Goal: Information Seeking & Learning: Check status

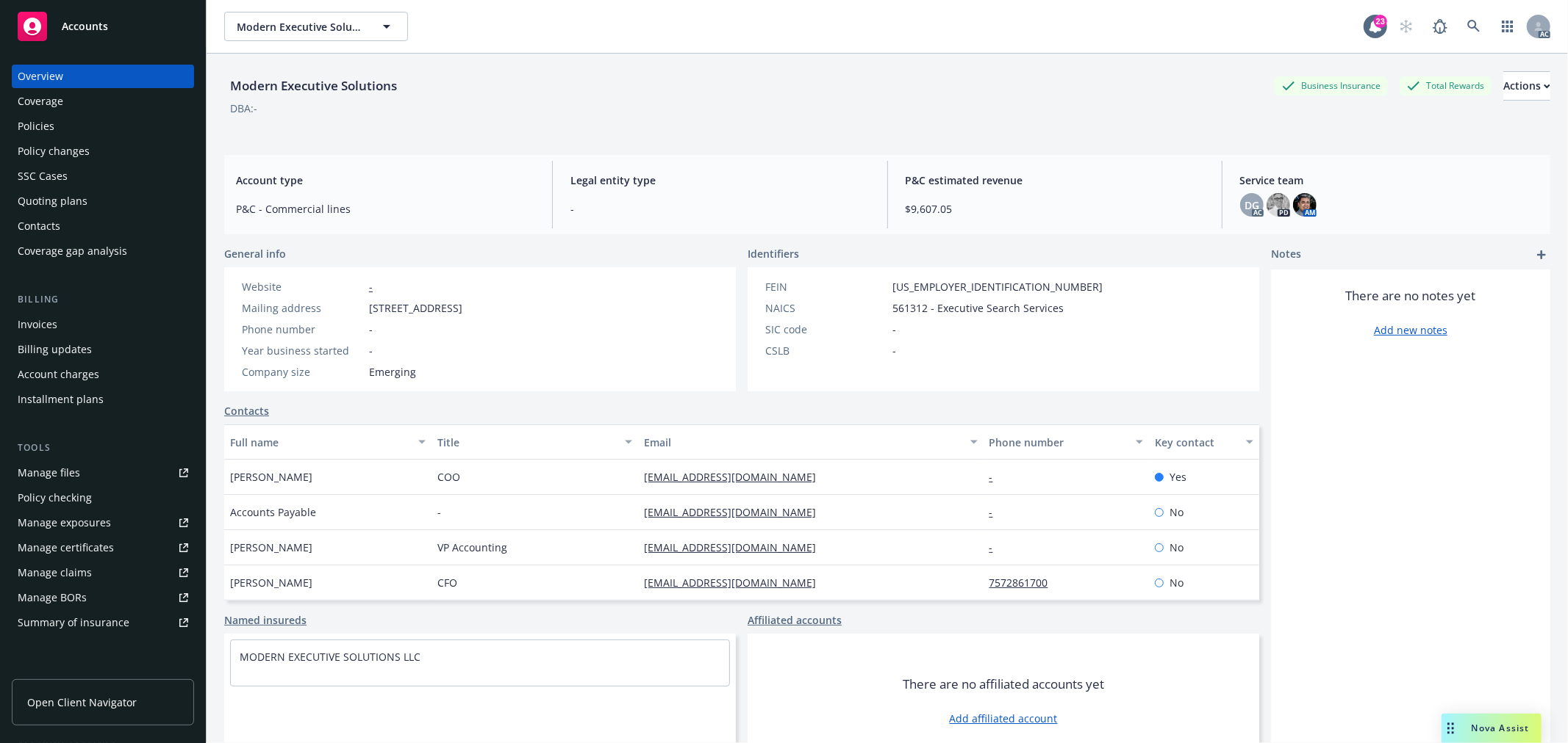
click at [729, 112] on div "DBA: -" at bounding box center [887, 108] width 1326 height 16
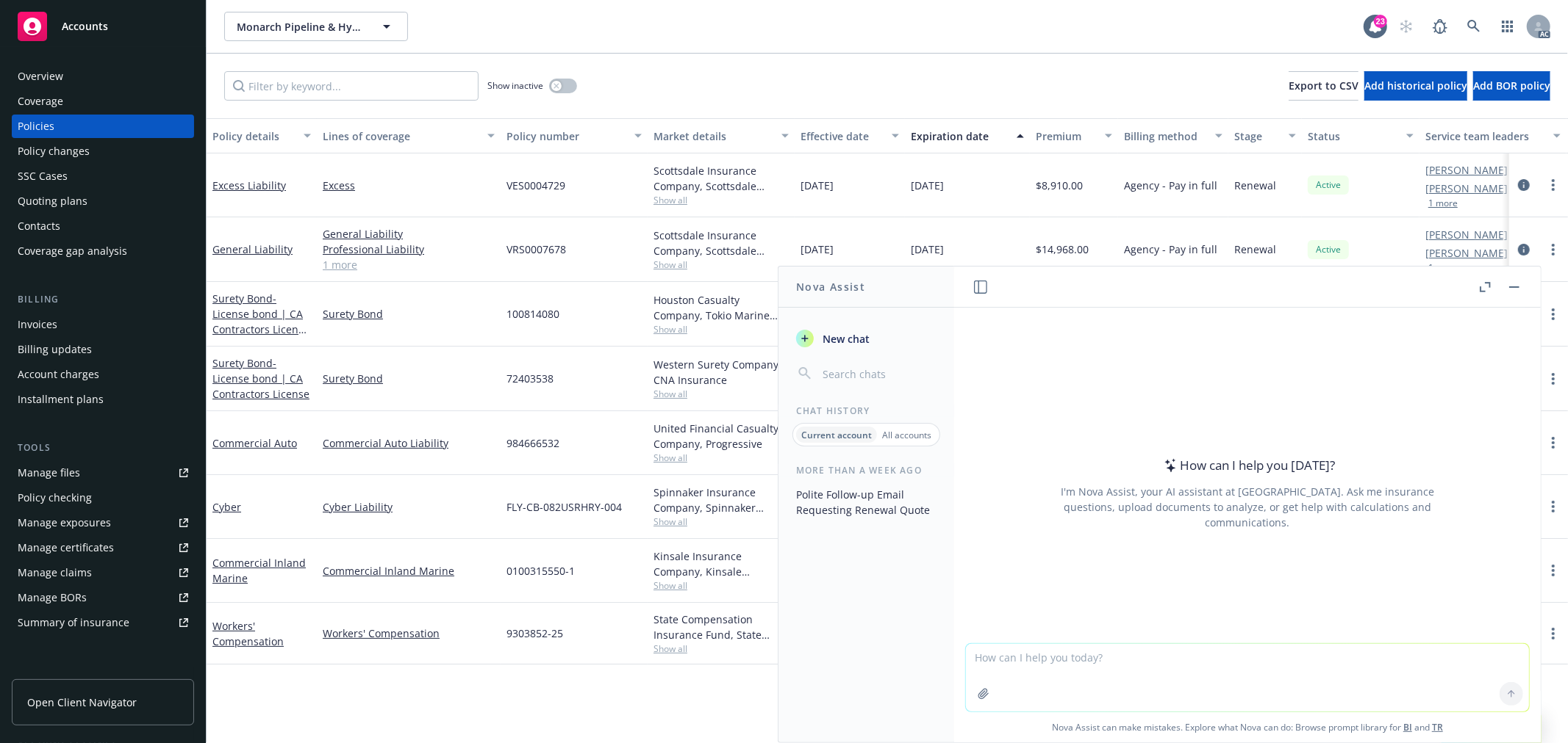
click at [1217, 678] on textarea at bounding box center [1247, 678] width 563 height 67
click at [1088, 669] on textarea at bounding box center [1247, 678] width 563 height 67
paste textarea "Thanks Matt, we will get the updated quote proposed as soon as you send it over…"
type textarea "翻译：Thanks Matt, we will get the updated quote proposed as soon as you send it o…"
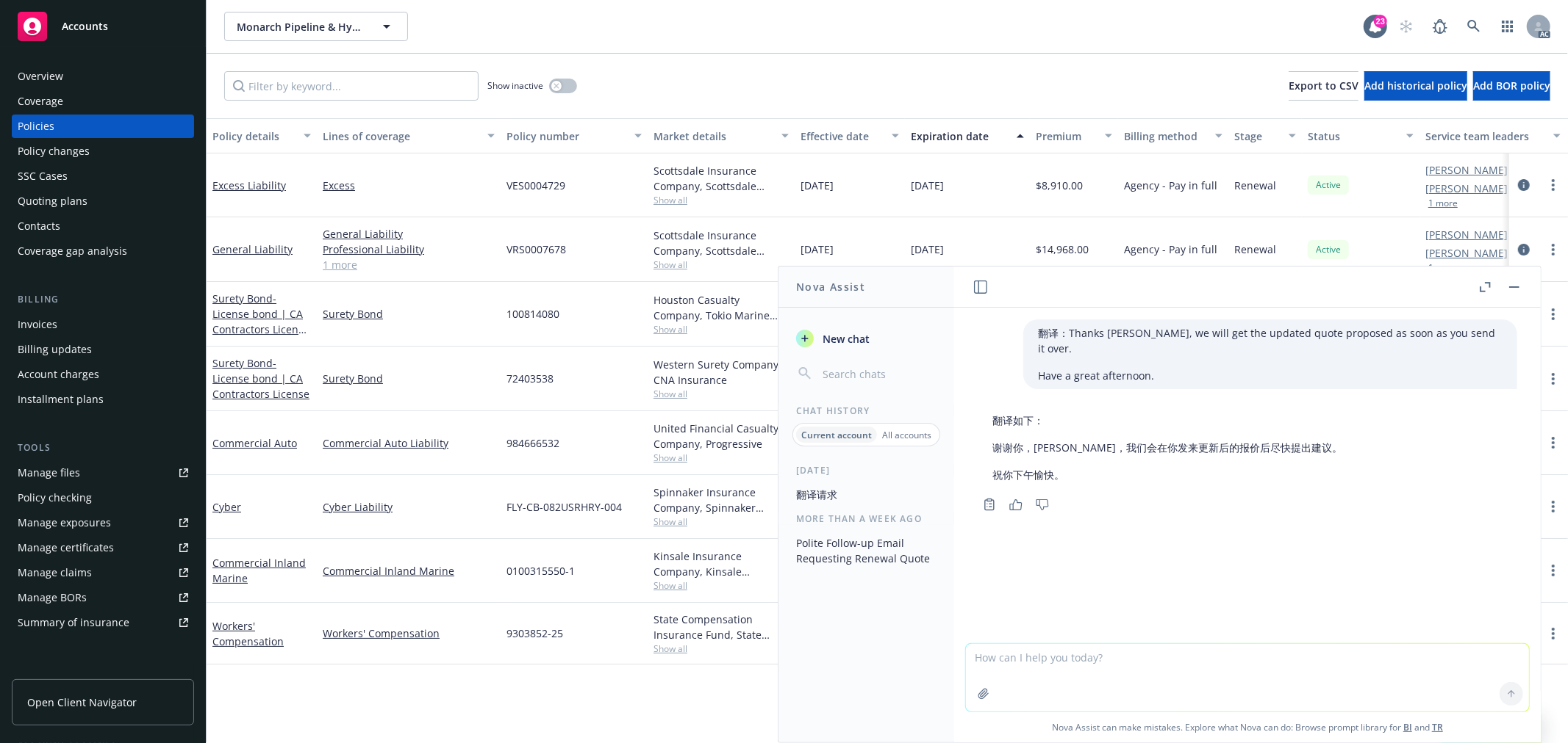
click at [1084, 661] on textarea at bounding box center [1247, 678] width 563 height 67
paste textarea "Okay, I think I see the confusion. The quote premium is $16,836 on $830k - $20.…"
type textarea "翻译：Okay, I think I see the confusion. The quote premium is $16,836 on $830k - $…"
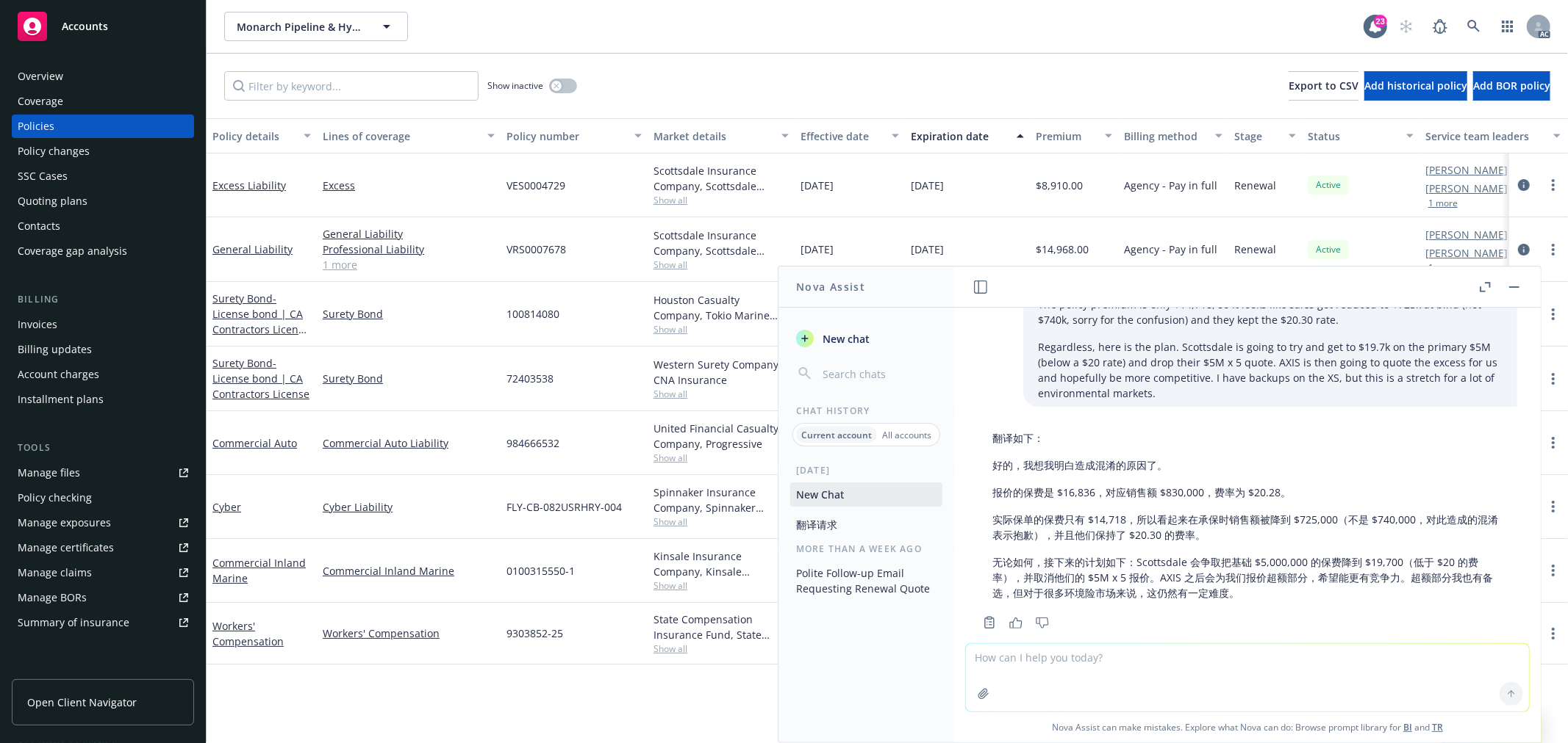
scroll to position [305, 0]
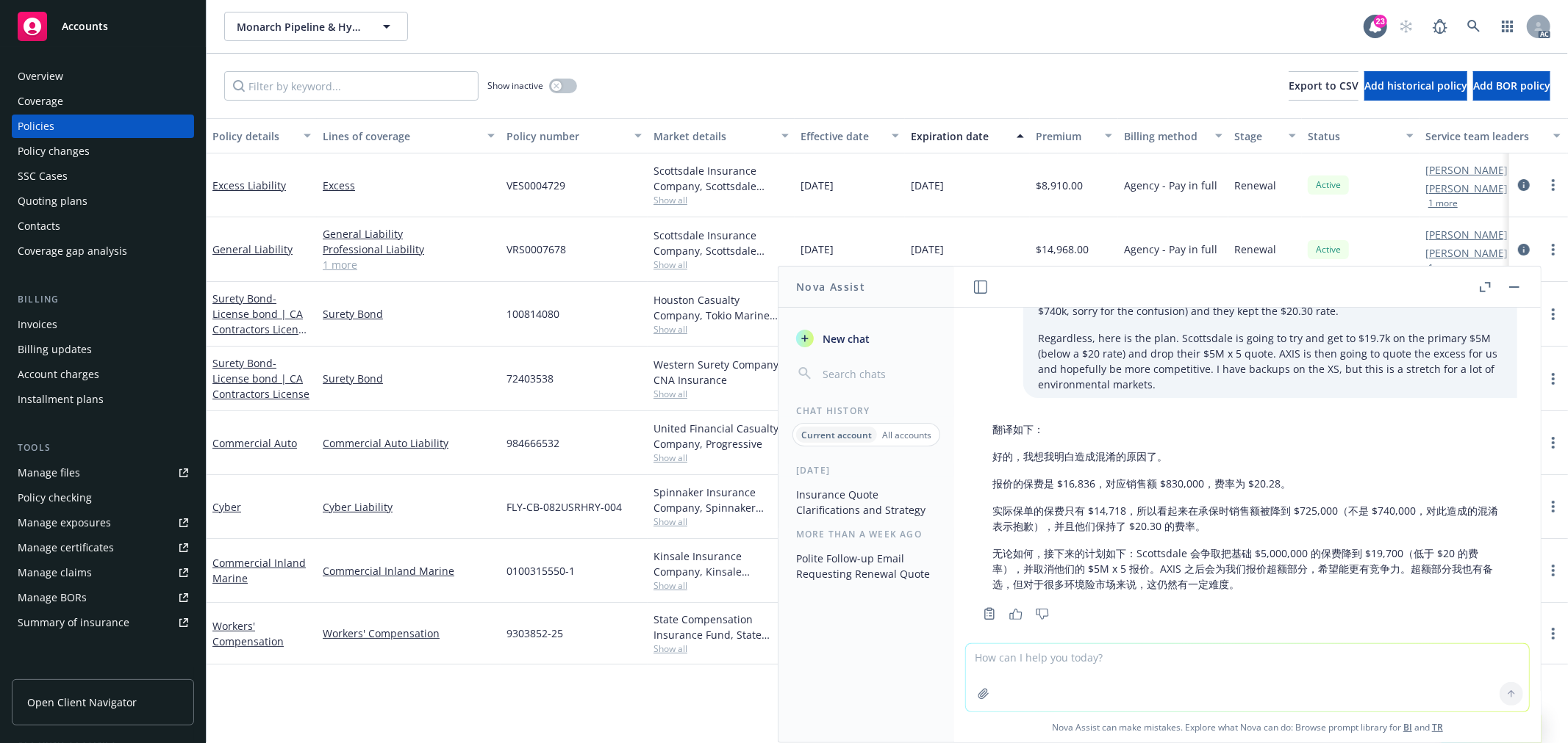
click at [1141, 666] on textarea at bounding box center [1247, 678] width 563 height 67
type textarea "k"
paste textarea "Yes, will do. Is there any way we can just get the same coverage we had the las…"
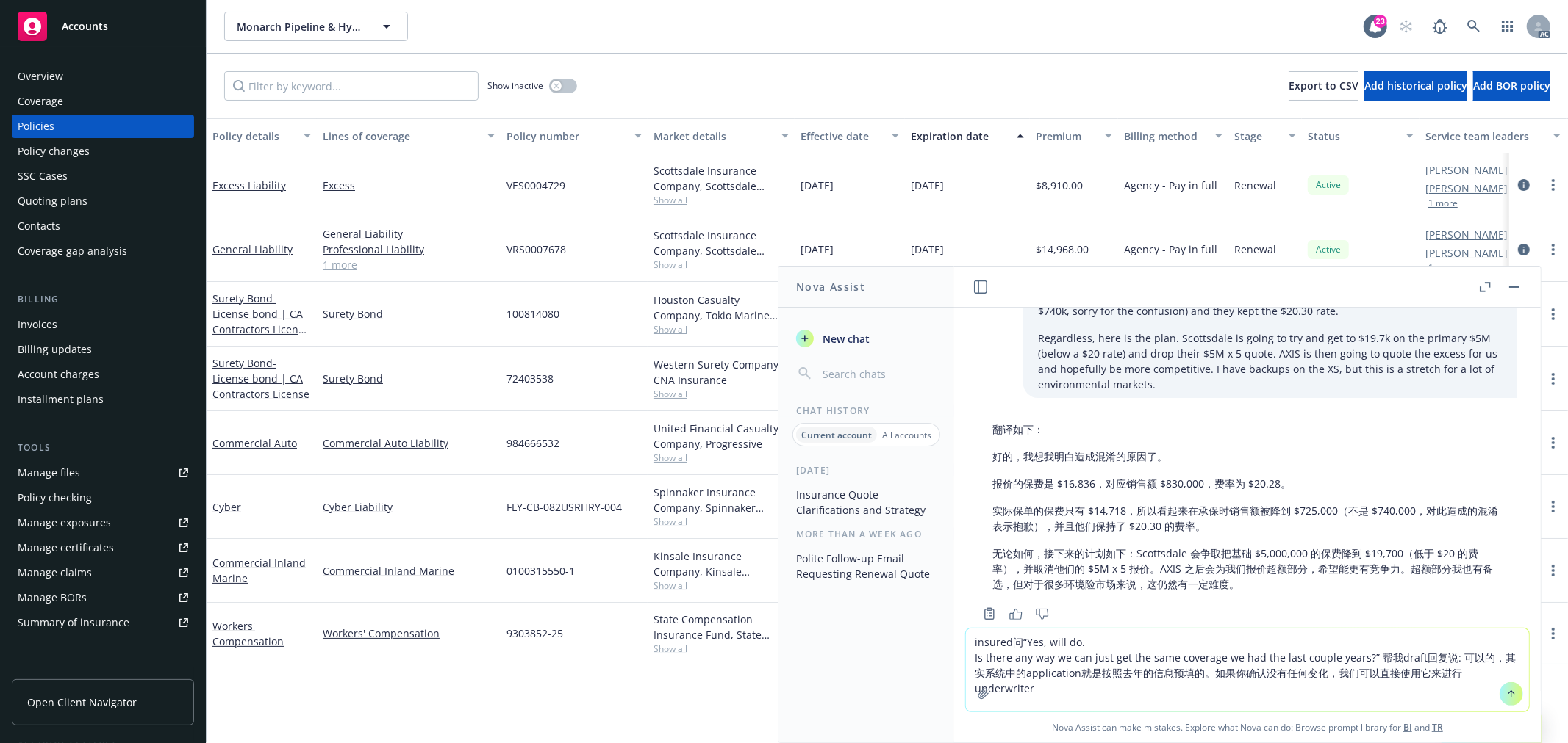
click at [1444, 671] on textarea "insured问“Yes, will do. Is there any way we can just get the same coverage we ha…" at bounding box center [1247, 670] width 563 height 83
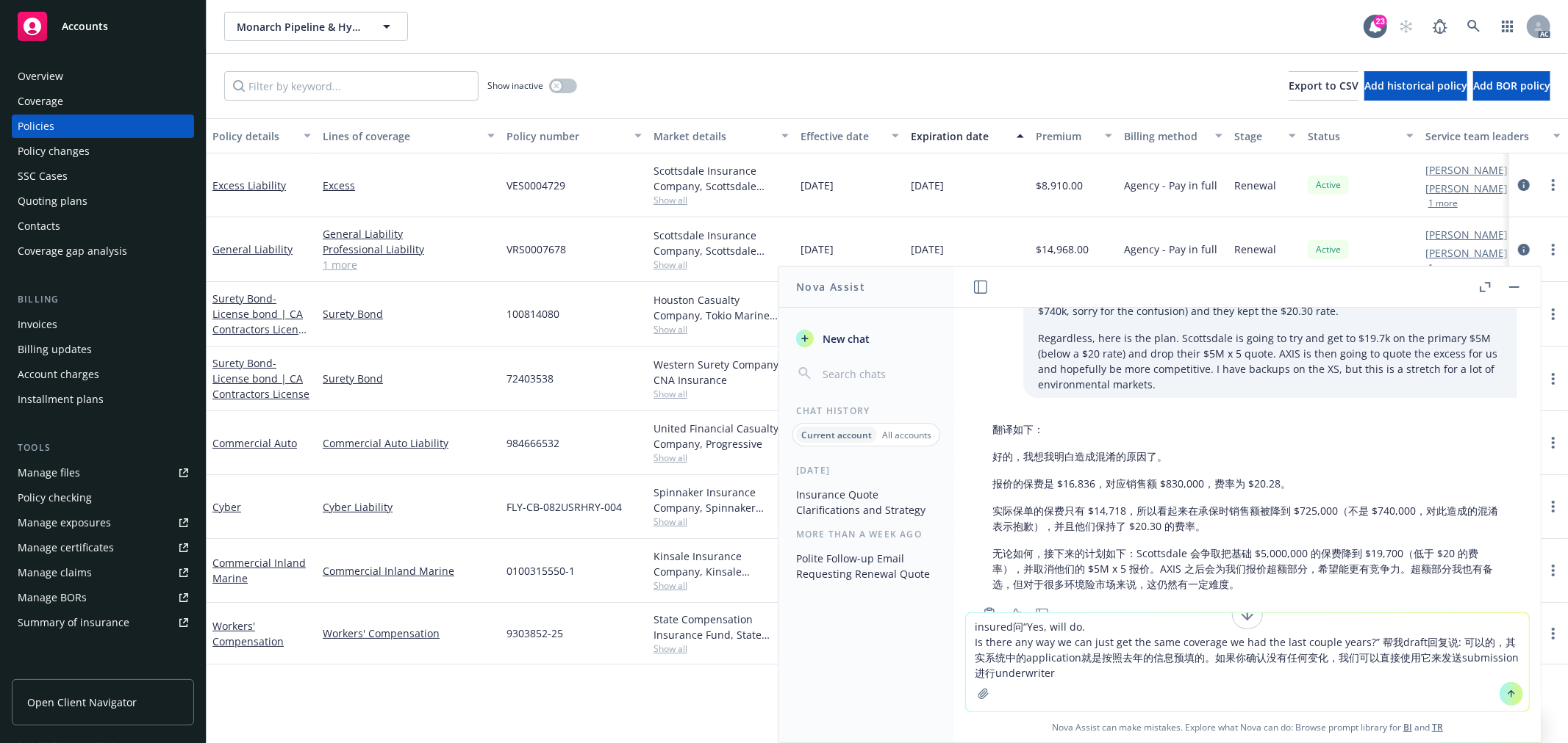
type textarea "insured问“Yes, will do. Is there any way we can just get the same coverage we ha…"
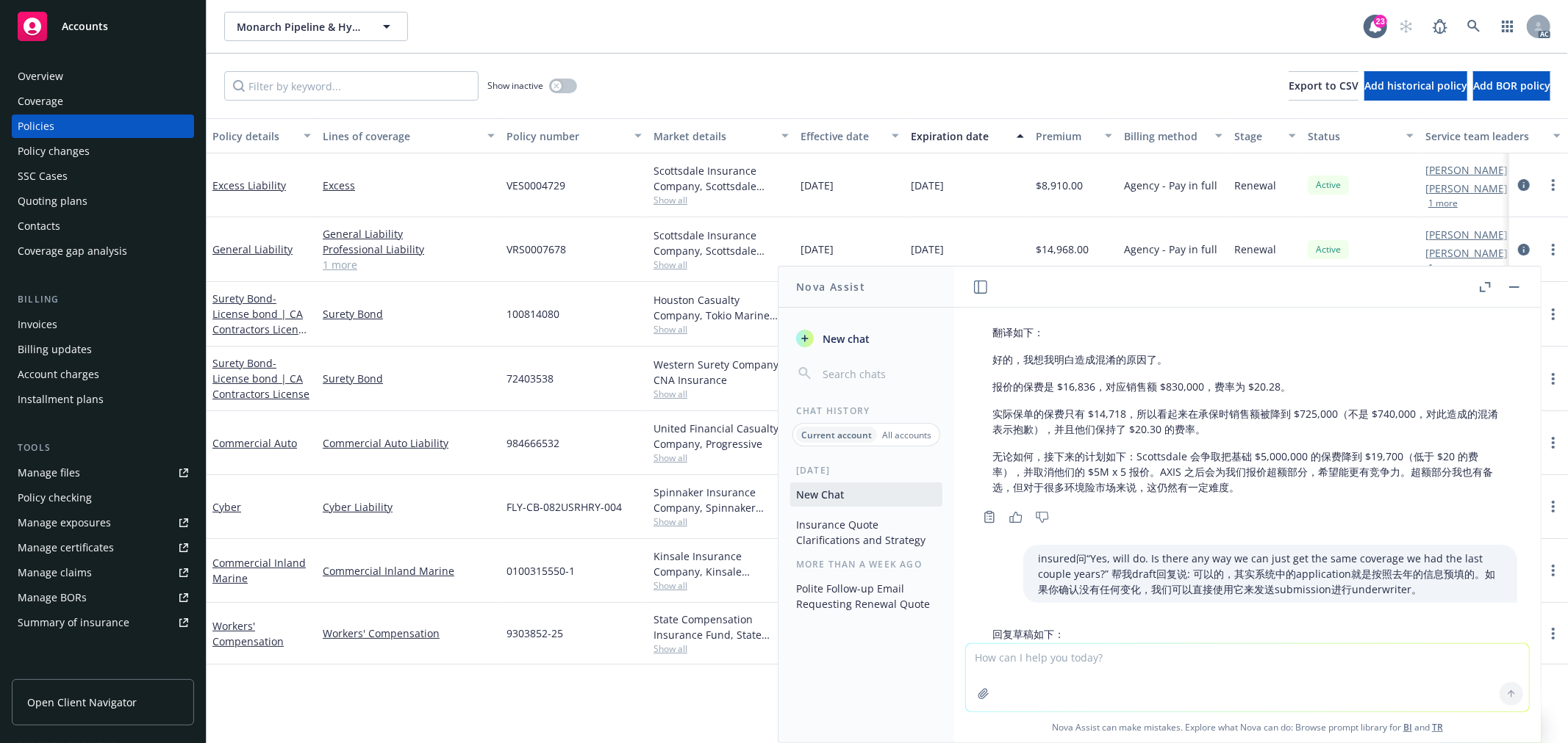
scroll to position [495, 0]
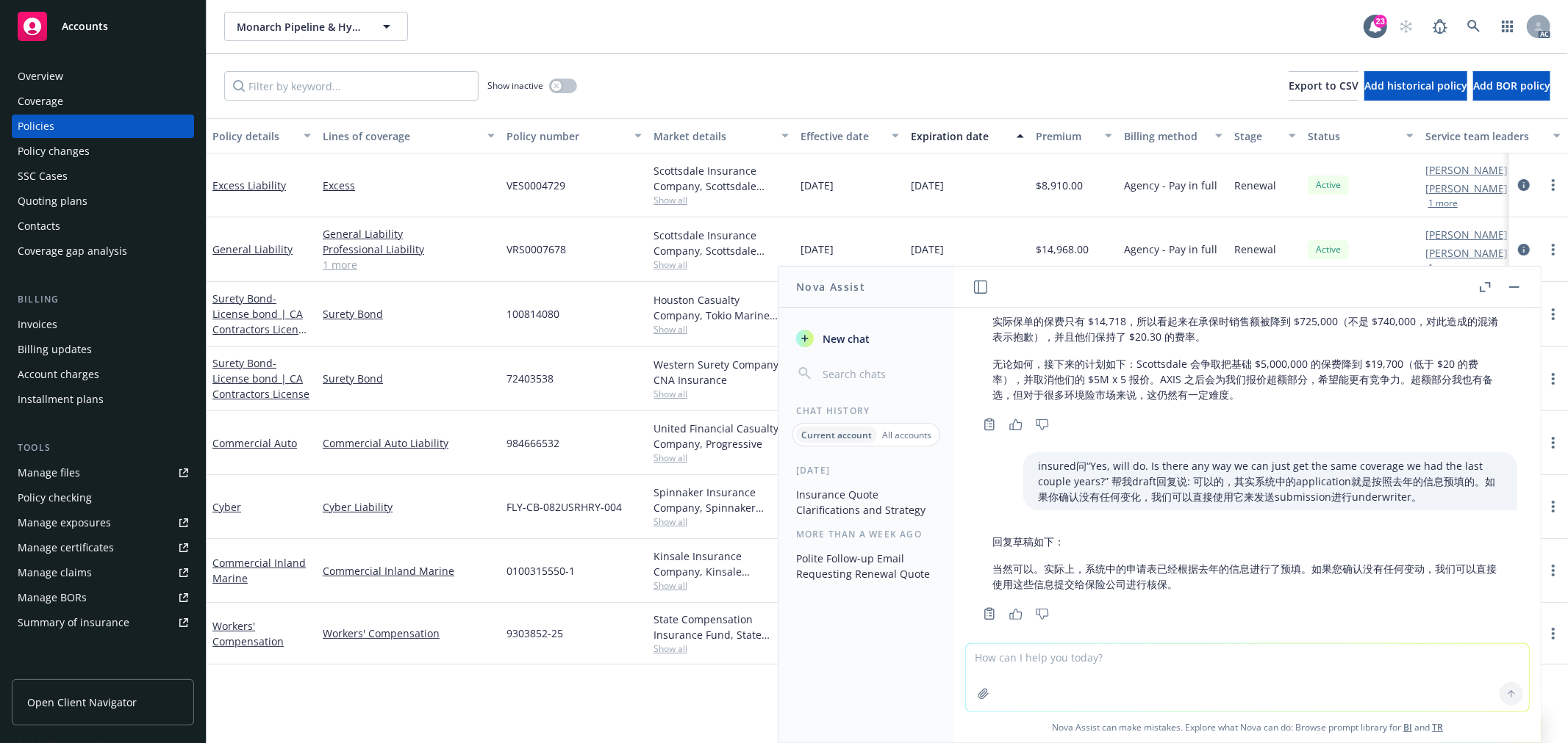
click at [1165, 660] on textarea at bounding box center [1247, 678] width 563 height 67
type textarea "英文"
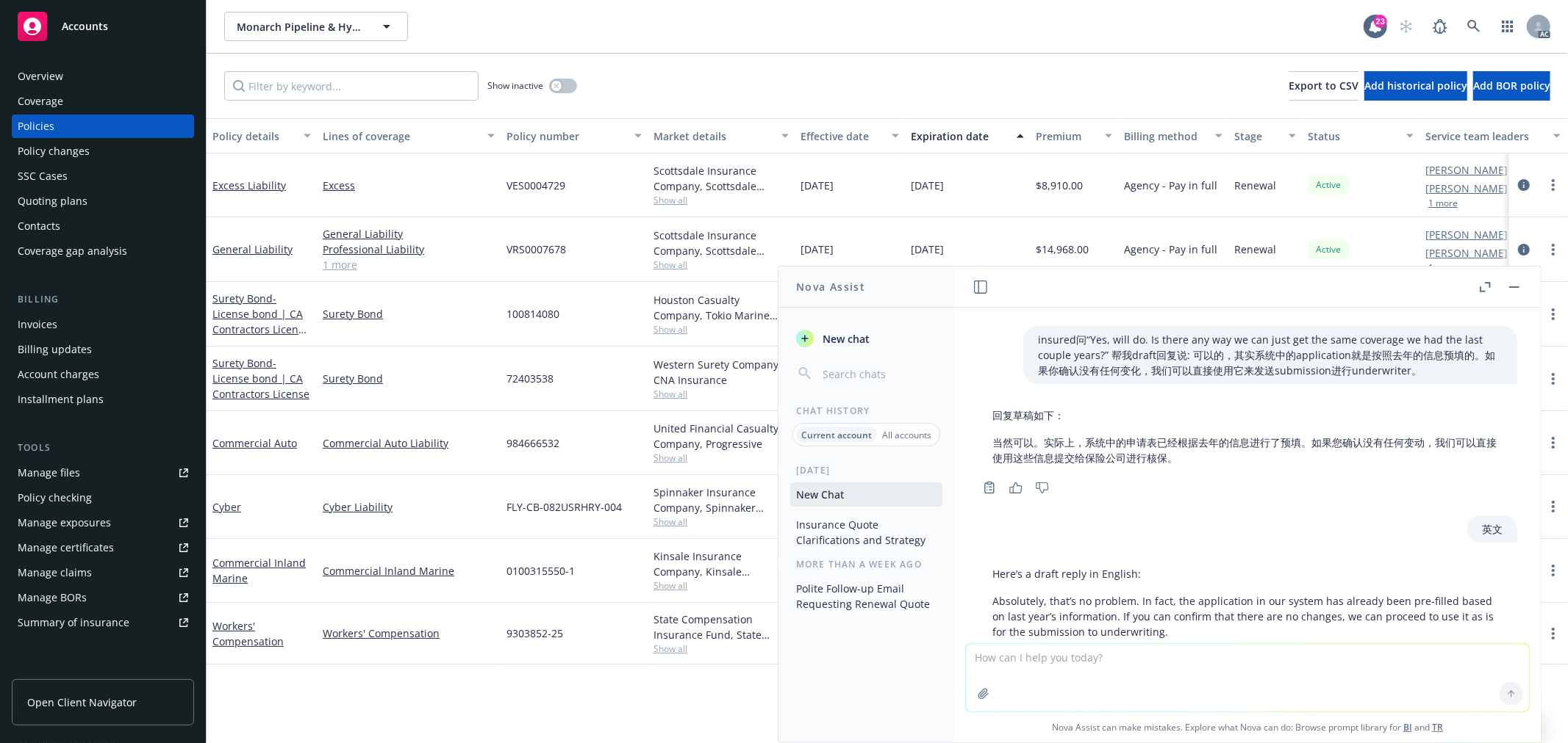
scroll to position [668, 0]
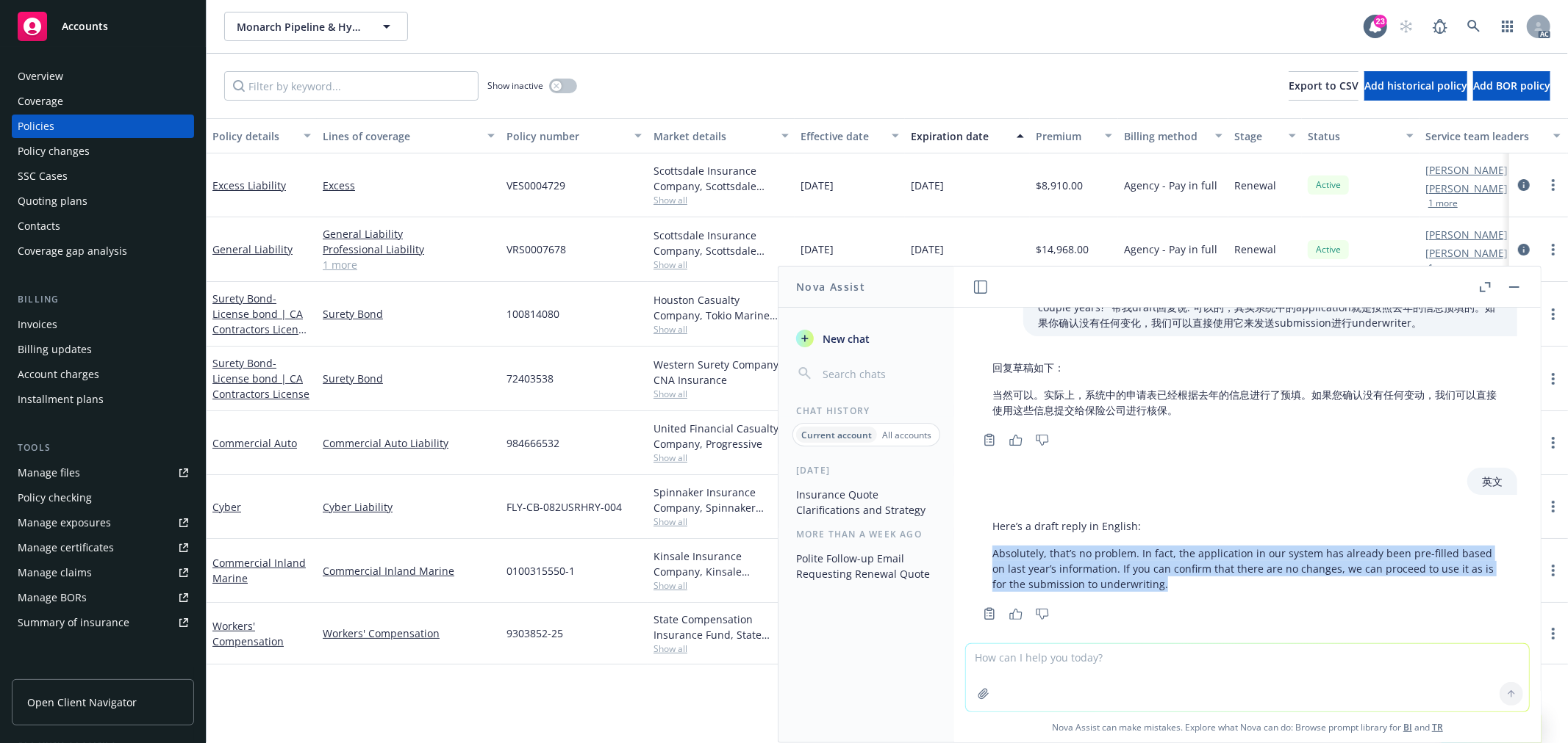
drag, startPoint x: 992, startPoint y: 532, endPoint x: 1171, endPoint y: 567, distance: 182.4
click at [1171, 567] on p "Absolutely, that’s no problem. In fact, the application in our system has alrea…" at bounding box center [1247, 569] width 510 height 47
copy p "Absolutely, that’s no problem. In fact, the application in our system has alrea…"
click at [1120, 674] on textarea at bounding box center [1247, 678] width 563 height 67
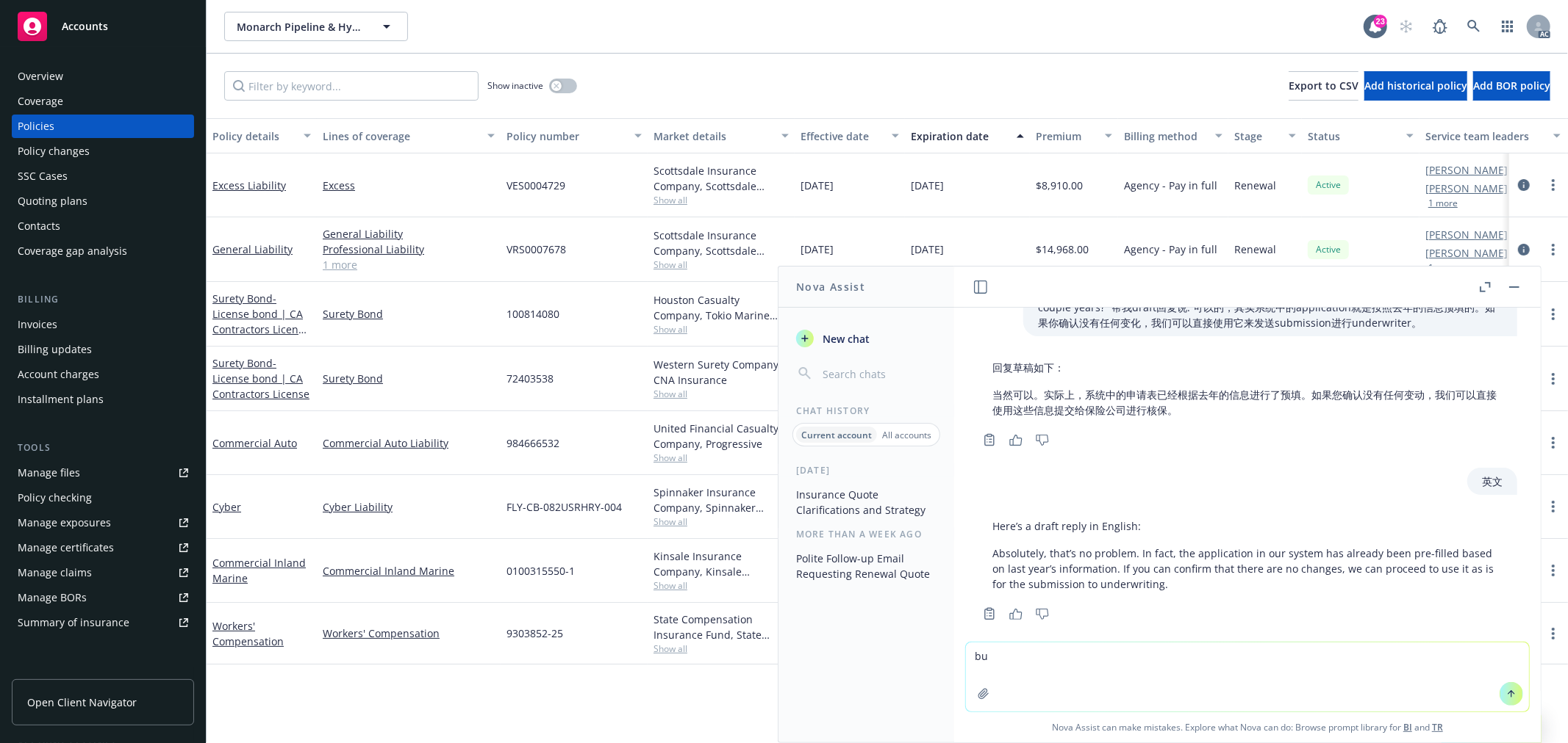
type textarea "b"
drag, startPoint x: 1236, startPoint y: 656, endPoint x: 811, endPoint y: 666, distance: 425.1
click at [954, 666] on div "Nova Assist New chat Chat History Current account All accounts Today Insurance …" at bounding box center [1248, 505] width 588 height 478
type textarea "r"
paste textarea "Yes, that’s no problem. In fact, the application in Indio has already been pre-…"
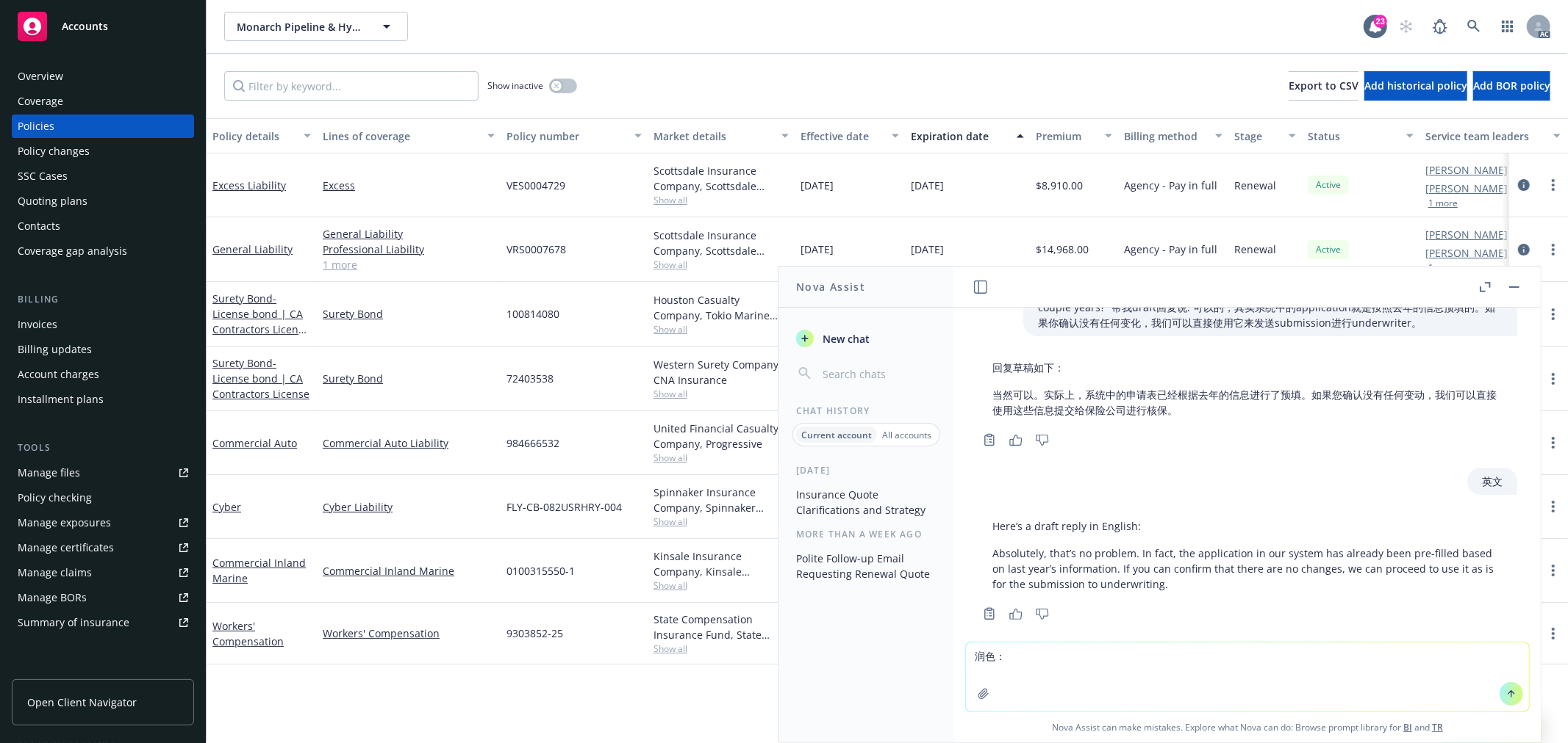
type textarea "润色：Yes, that’s no problem. In fact, the application in Indio has already been p…"
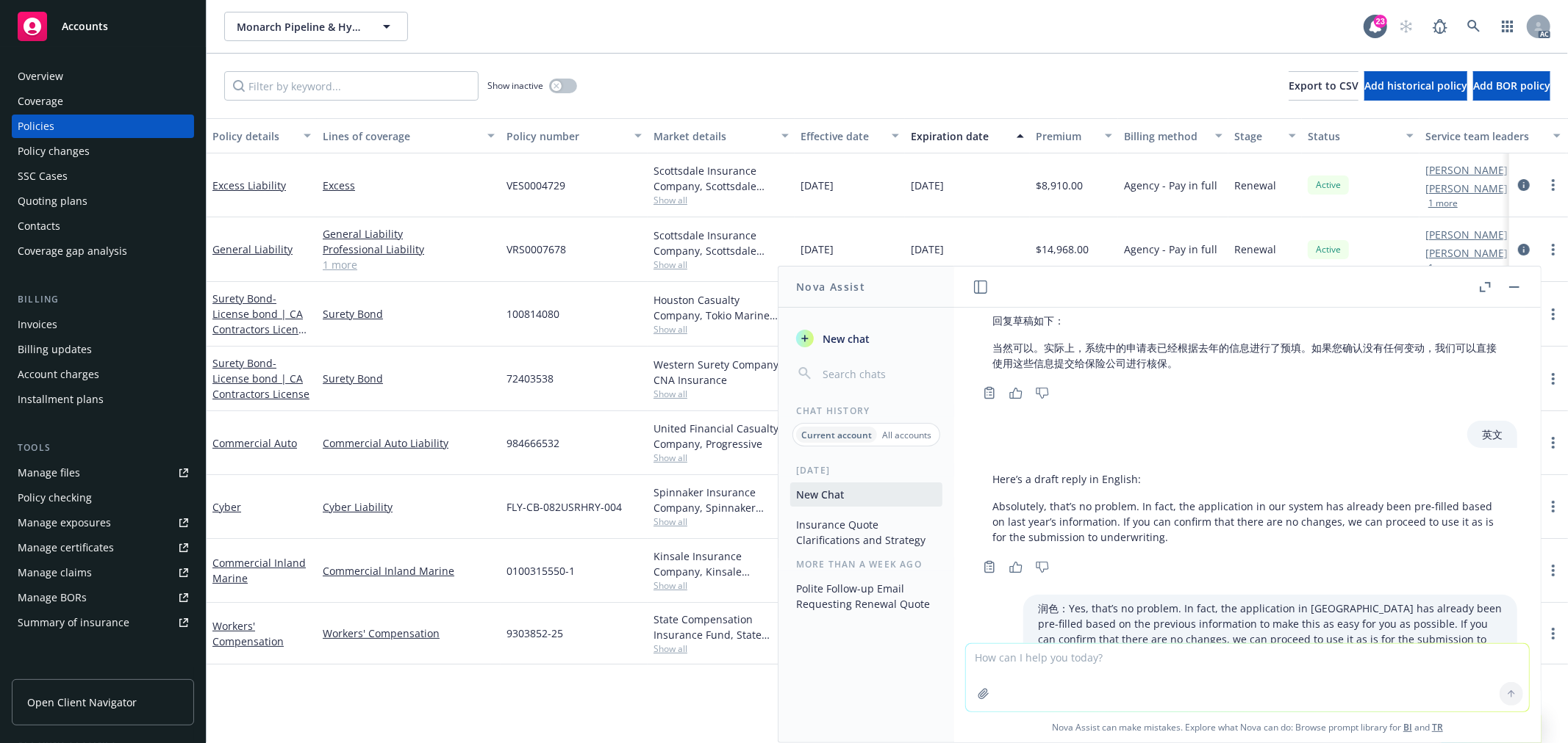
scroll to position [873, 0]
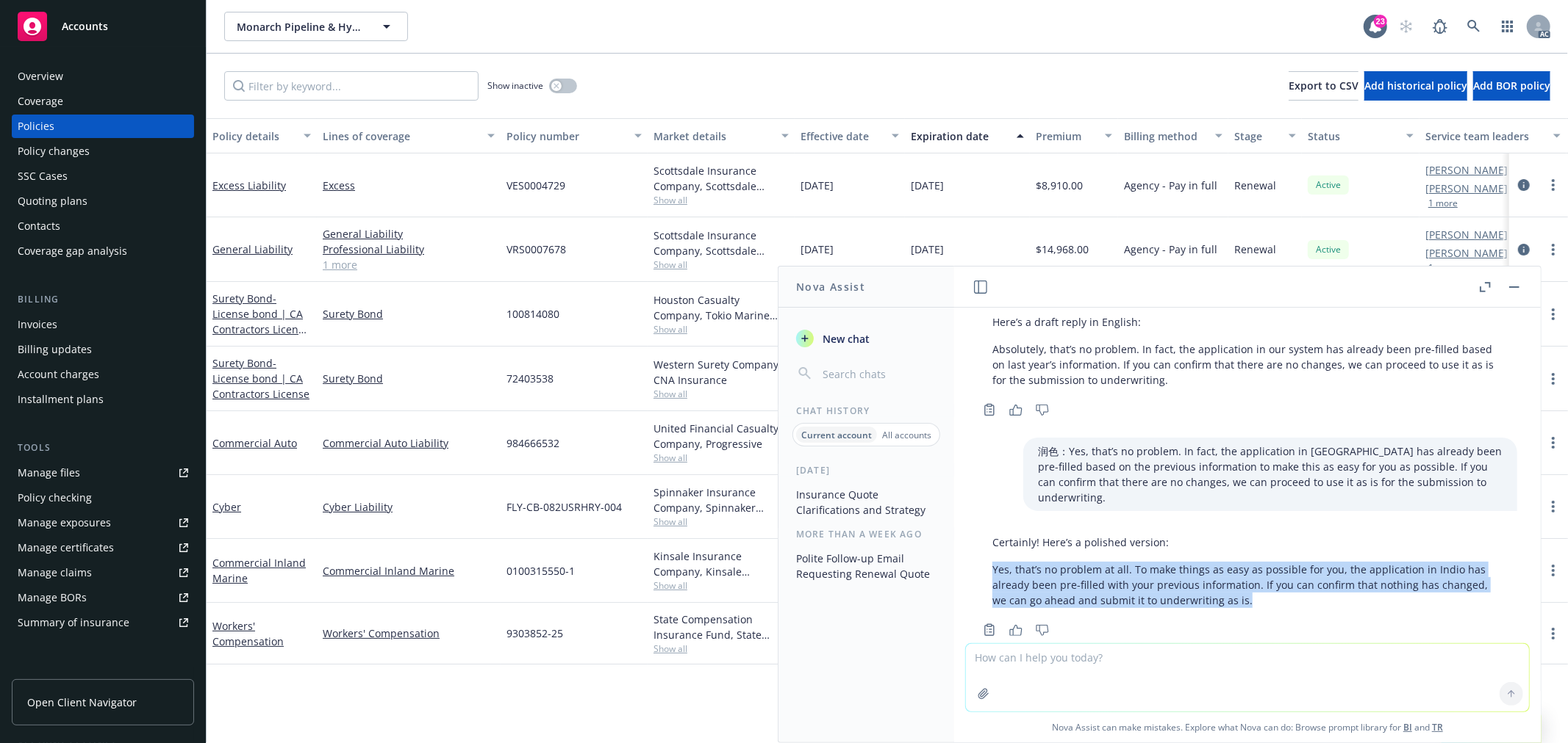
drag, startPoint x: 1255, startPoint y: 567, endPoint x: 991, endPoint y: 533, distance: 266.2
click at [991, 533] on div "Certainly! Here’s a polished version: Yes, that’s no problem at all. To make th…" at bounding box center [1248, 571] width 540 height 85
copy p "Yes, that’s no problem at all. To make things as easy as possible for you, the …"
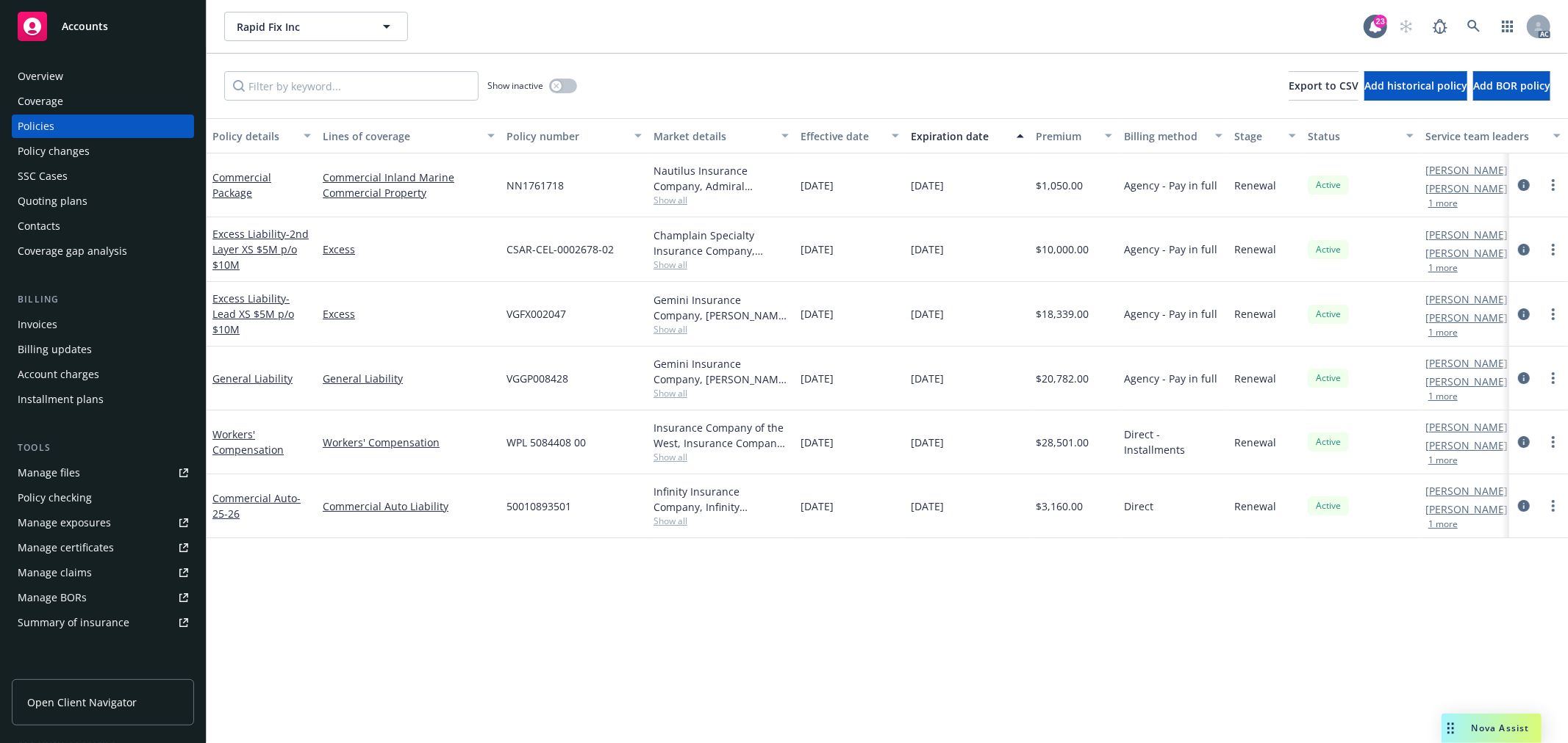
click at [671, 196] on span "Show all" at bounding box center [721, 200] width 135 height 12
drag, startPoint x: 645, startPoint y: 626, endPoint x: 641, endPoint y: 483, distance: 143.1
click at [644, 623] on div "Policy details Lines of coverage Policy number Market details Effective date Ex…" at bounding box center [886, 431] width 1361 height 625
click at [671, 262] on span "Show all" at bounding box center [721, 264] width 135 height 12
click at [748, 615] on div "Policy details Lines of coverage Policy number Market details Effective date Ex…" at bounding box center [886, 431] width 1361 height 625
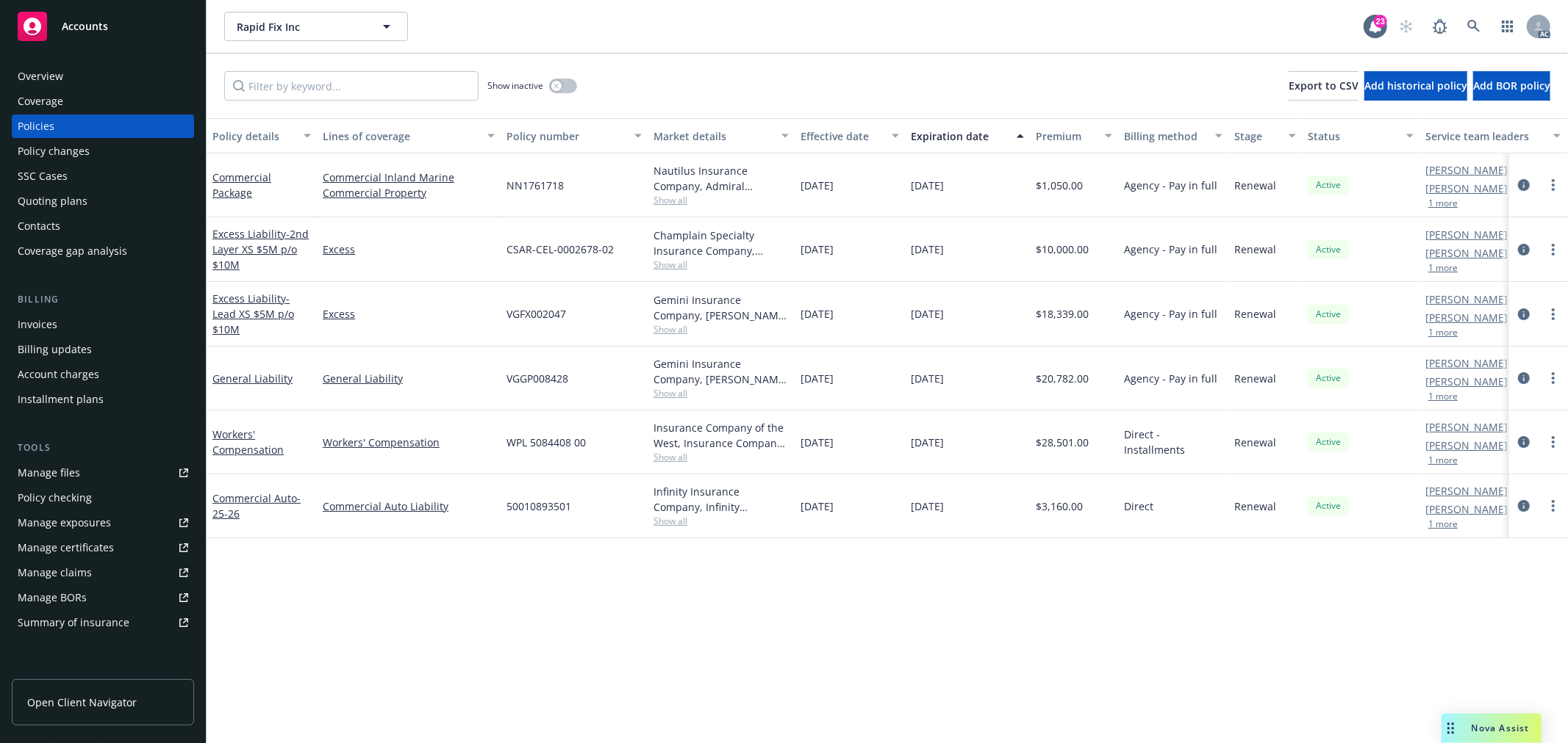
click at [680, 329] on span "Show all" at bounding box center [721, 329] width 135 height 12
click at [764, 624] on div "Policy details Lines of coverage Policy number Market details Effective date Ex…" at bounding box center [886, 431] width 1361 height 625
click at [672, 393] on span "Show all" at bounding box center [721, 393] width 135 height 12
click at [761, 653] on div "Policy details Lines of coverage Policy number Market details Effective date Ex…" at bounding box center [886, 431] width 1361 height 625
click at [681, 463] on span "Show all" at bounding box center [721, 456] width 135 height 12
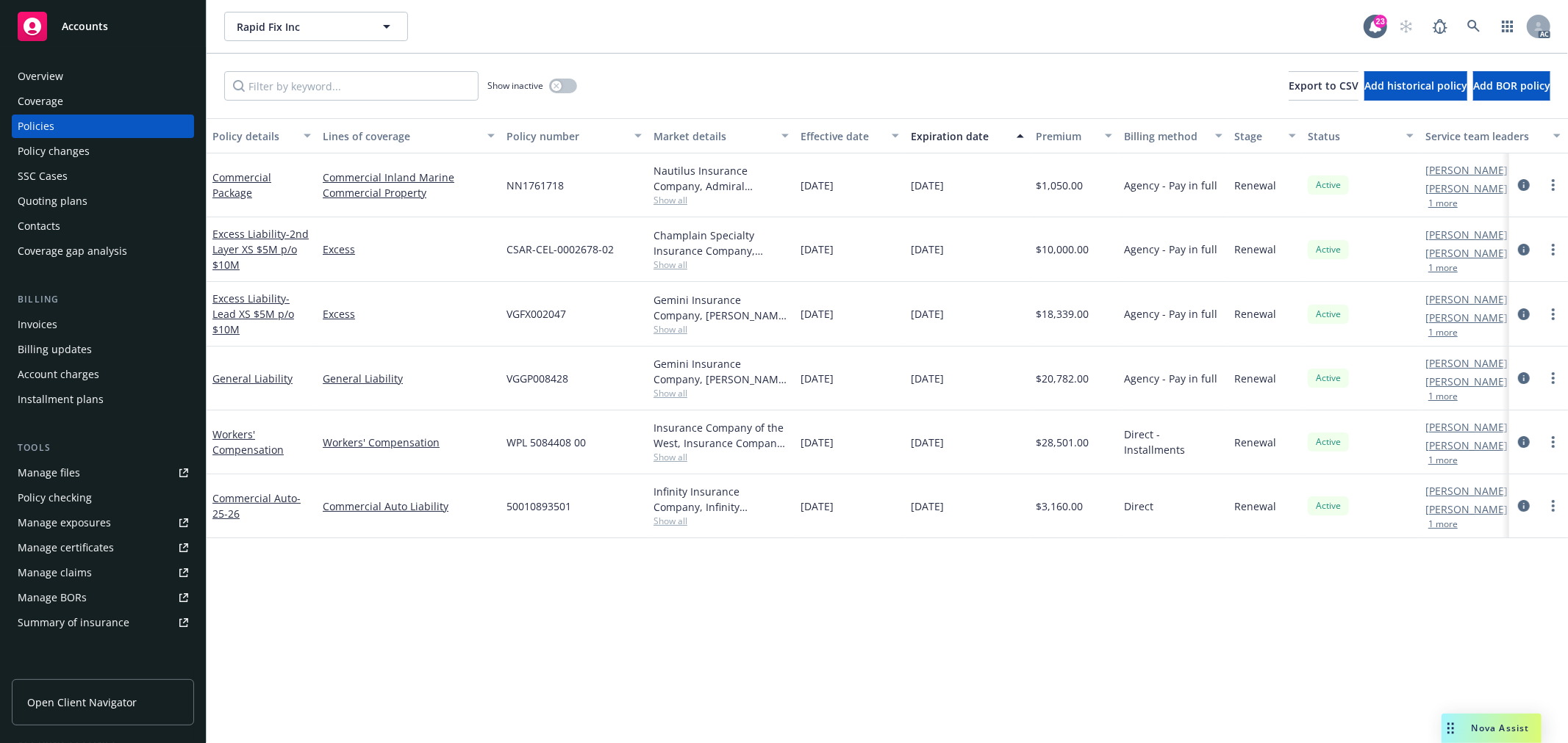
click at [836, 663] on div "Policy details Lines of coverage Policy number Market details Effective date Ex…" at bounding box center [886, 431] width 1361 height 625
click at [672, 522] on span "Show all" at bounding box center [721, 521] width 135 height 12
click at [901, 612] on div "Policy details Lines of coverage Policy number Market details Effective date Ex…" at bounding box center [886, 431] width 1361 height 625
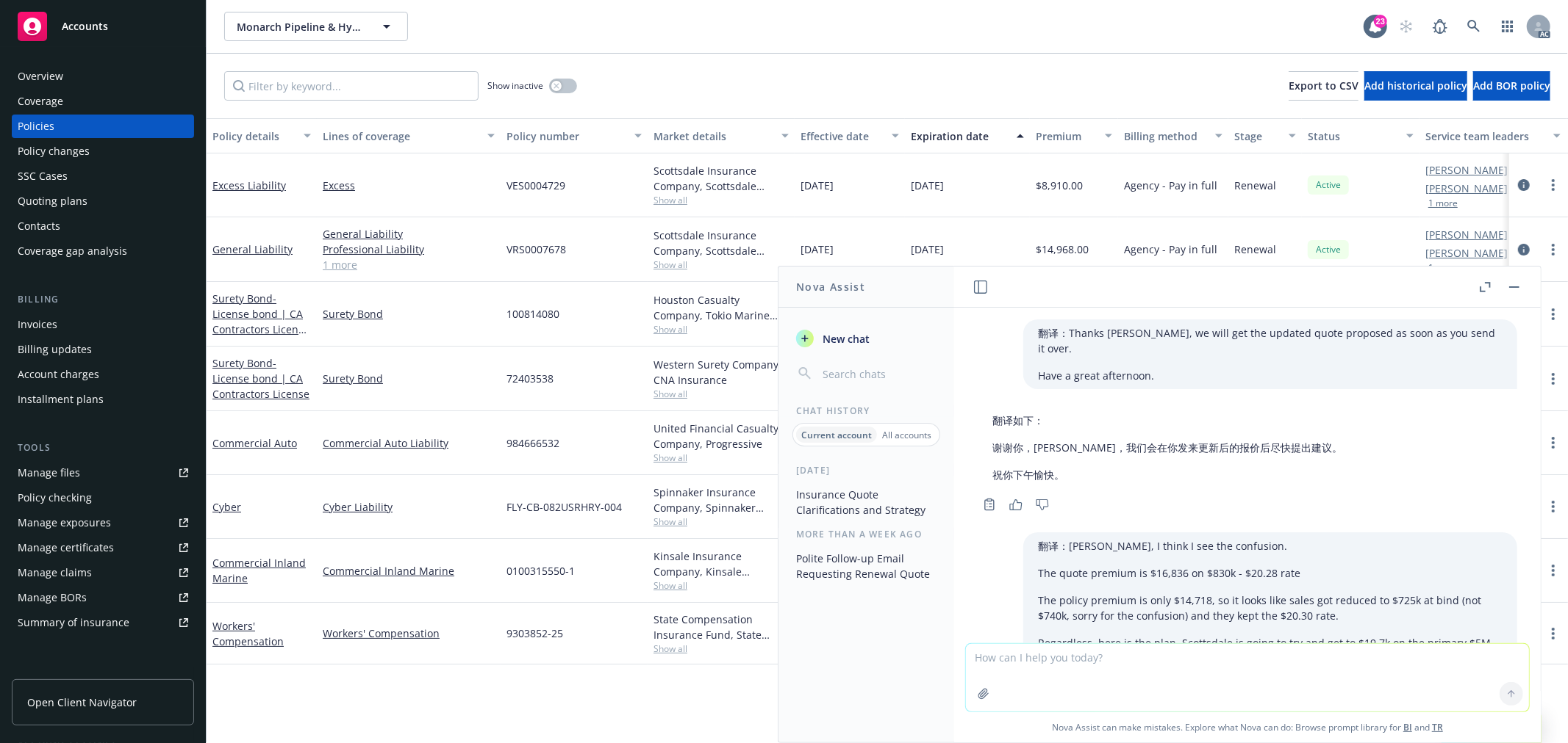
scroll to position [873, 0]
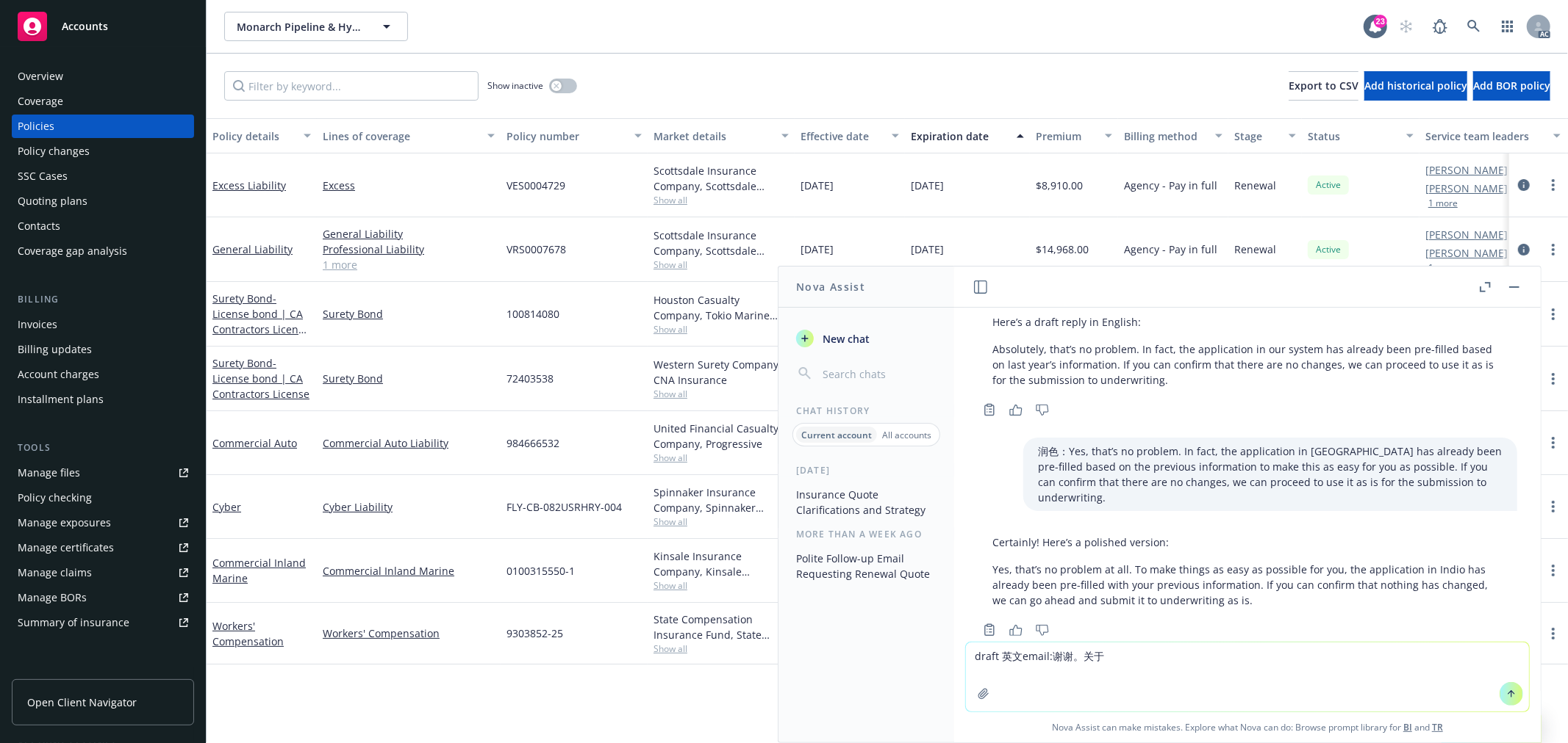
click at [1145, 656] on textarea "draft 英文email:谢谢。关于" at bounding box center [1247, 678] width 563 height 69
paste textarea "sub-contractor costs"
type textarea "draft 英文email:谢谢。关于sub-contractor costs， acord和supplement上面都显示的1，800，000. 是我有什么…"
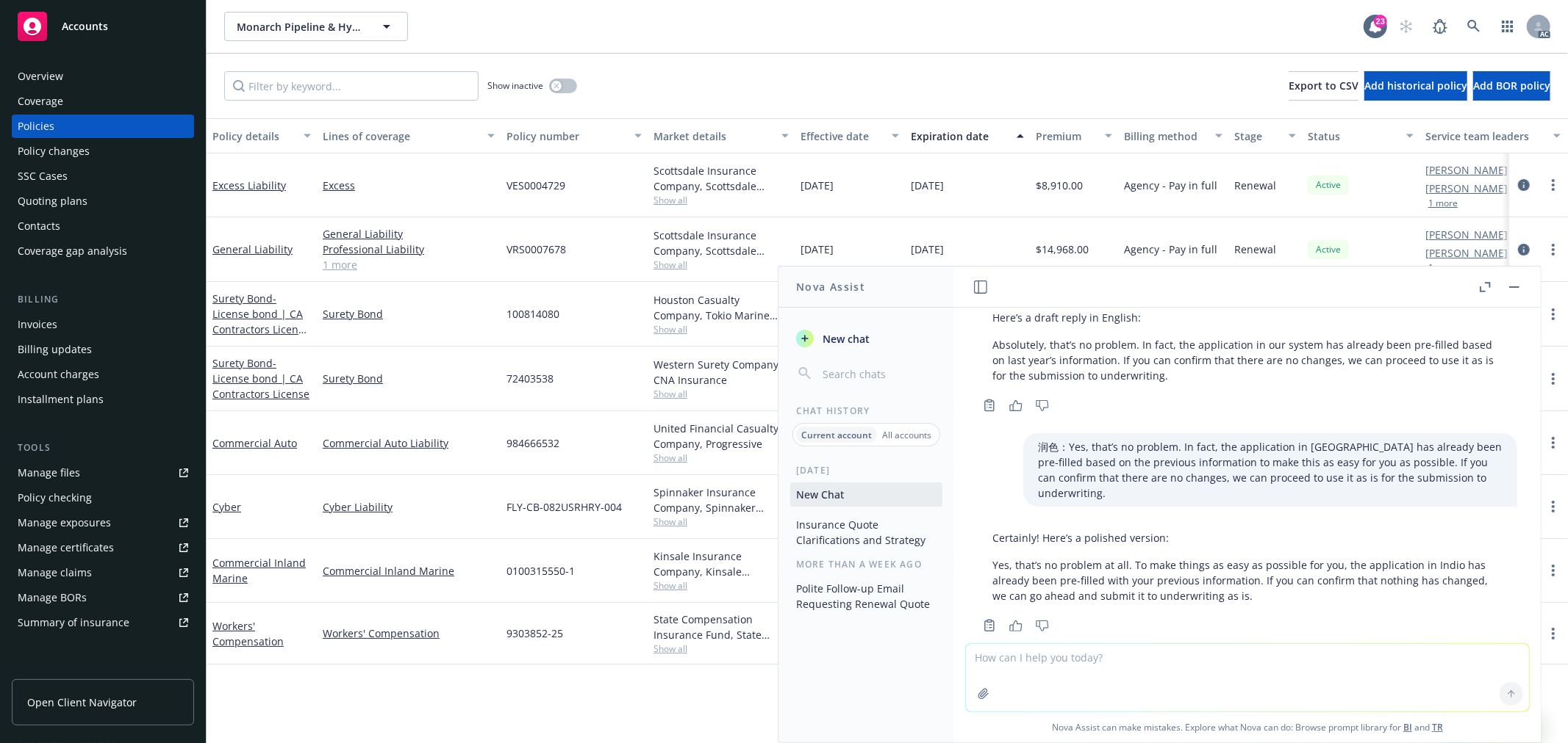
scroll to position [1114, 0]
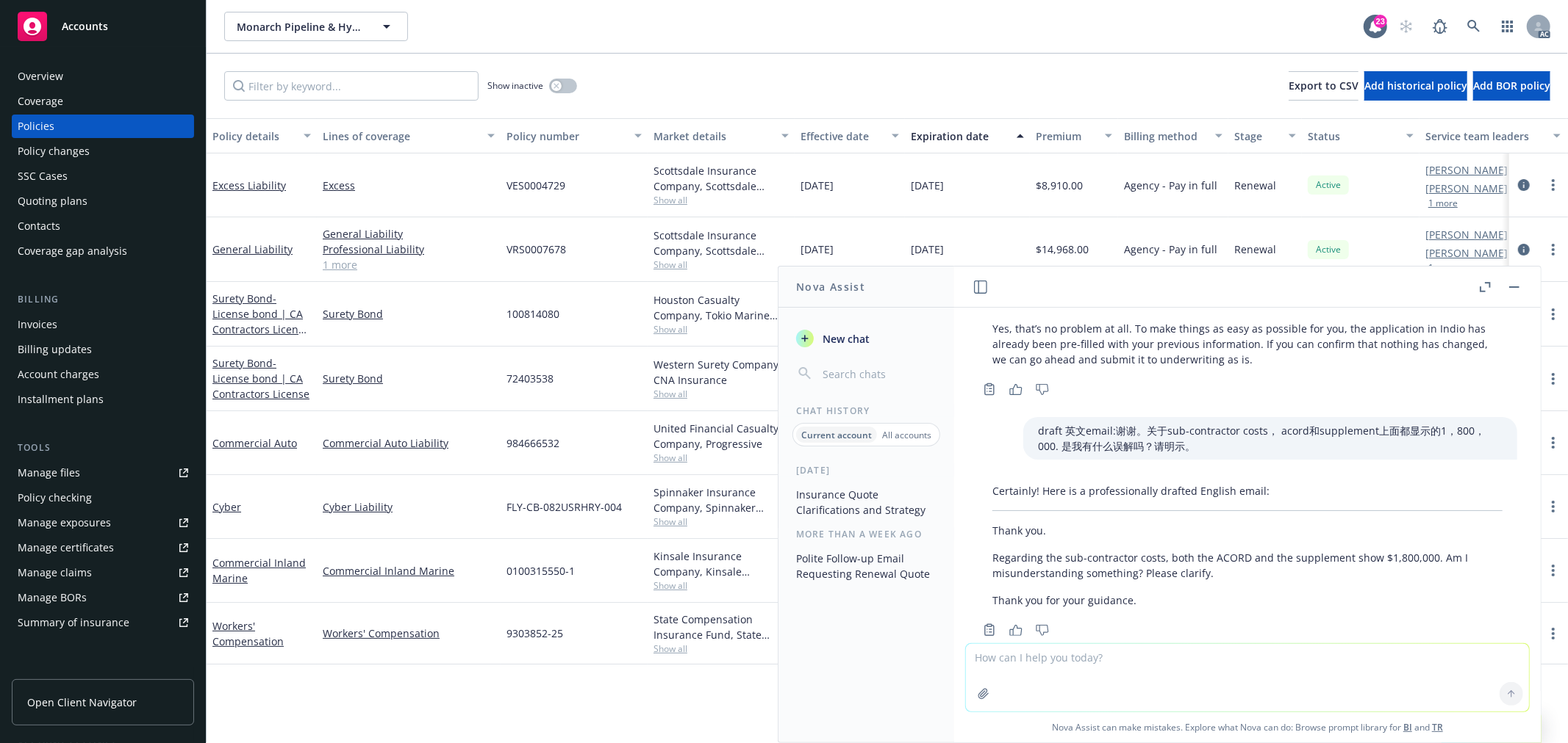
click at [1107, 659] on textarea at bounding box center [1247, 678] width 563 height 67
drag, startPoint x: 1213, startPoint y: 540, endPoint x: 992, endPoint y: 524, distance: 221.6
click at [992, 550] on p "Regarding the sub-contractor costs, both the ACORD and the supplement show $1,8…" at bounding box center [1247, 565] width 510 height 31
copy p "Regarding the sub-contractor costs, both the ACORD and the supplement show $1,8…"
click at [1152, 676] on textarea at bounding box center [1247, 678] width 563 height 67
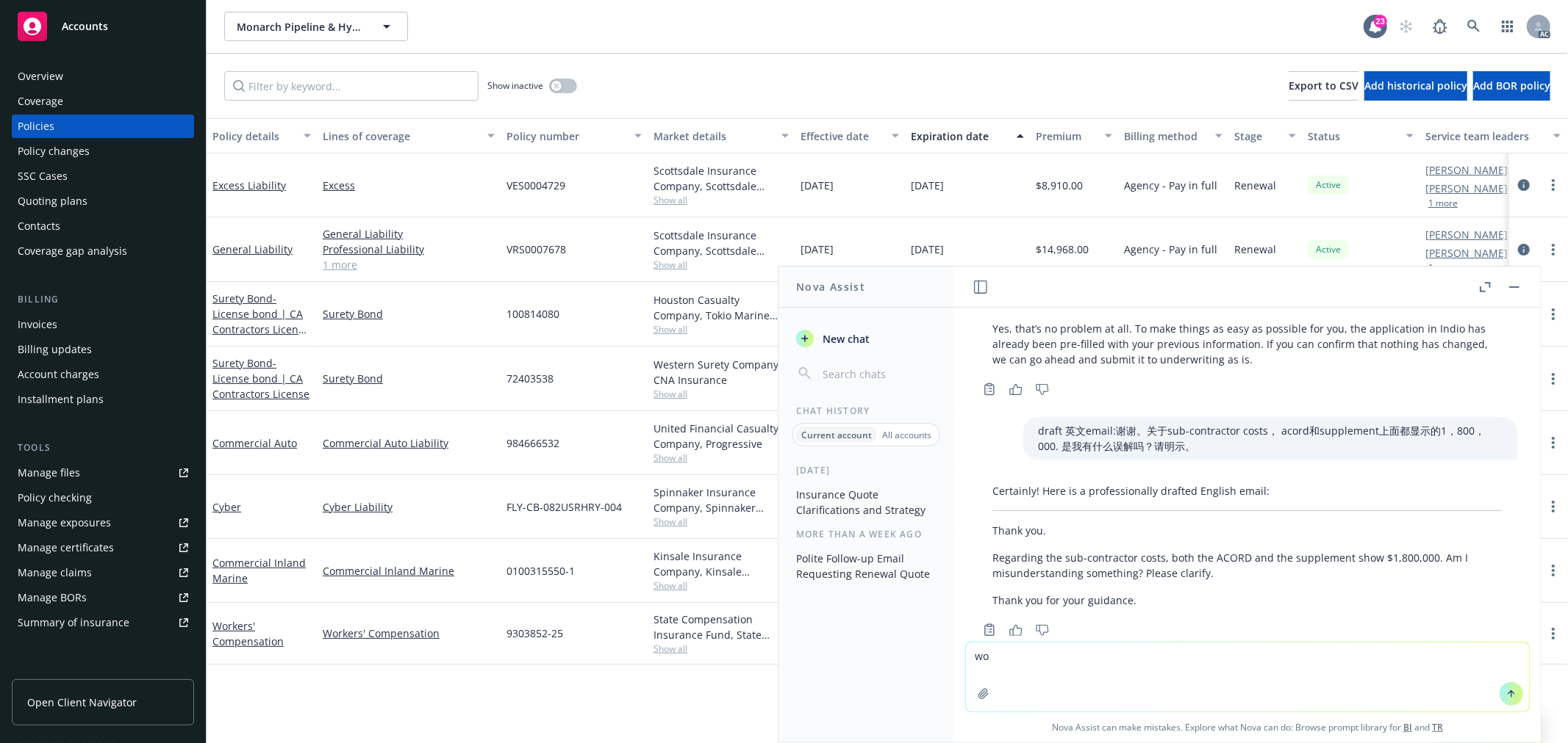
type textarea "w"
click at [1116, 662] on textarea "underwriter让客户提供" at bounding box center [1247, 678] width 563 height 69
paste textarea "Most recent year-end and current year-to-date financials (or tax form 990). Ple…"
click at [1316, 670] on textarea "underwriter让客户提供Most recent year-end and current year-to-date financials (or ta…" at bounding box center [1247, 678] width 563 height 69
paste textarea "Current list of Directors & Officers"
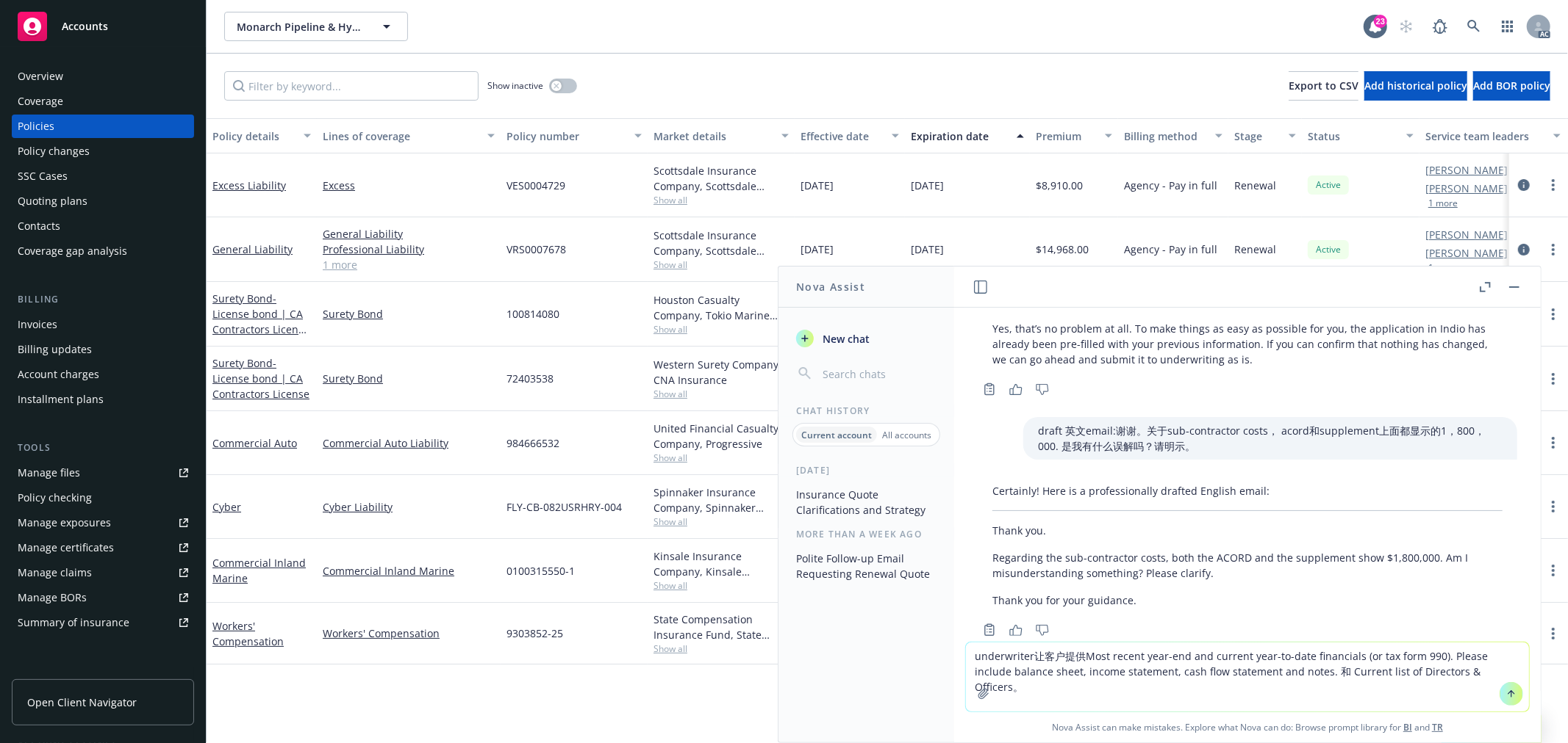
click at [1053, 651] on textarea "underwriter让客户提供Most recent year-end and current year-to-date financials (or ta…" at bounding box center [1247, 678] width 563 height 69
click at [1510, 670] on textarea "underwriter让insured提供Most recent year-end and current year-to-date financials (…" at bounding box center [1247, 678] width 563 height 69
click at [1195, 671] on textarea "underwriter让insured提供Most recent year-end and current year-to-date financials (…" at bounding box center [1247, 670] width 563 height 83
paste textarea "1. For the Financials, our Fiscal Year ends on 6/30. I will upload the financia…"
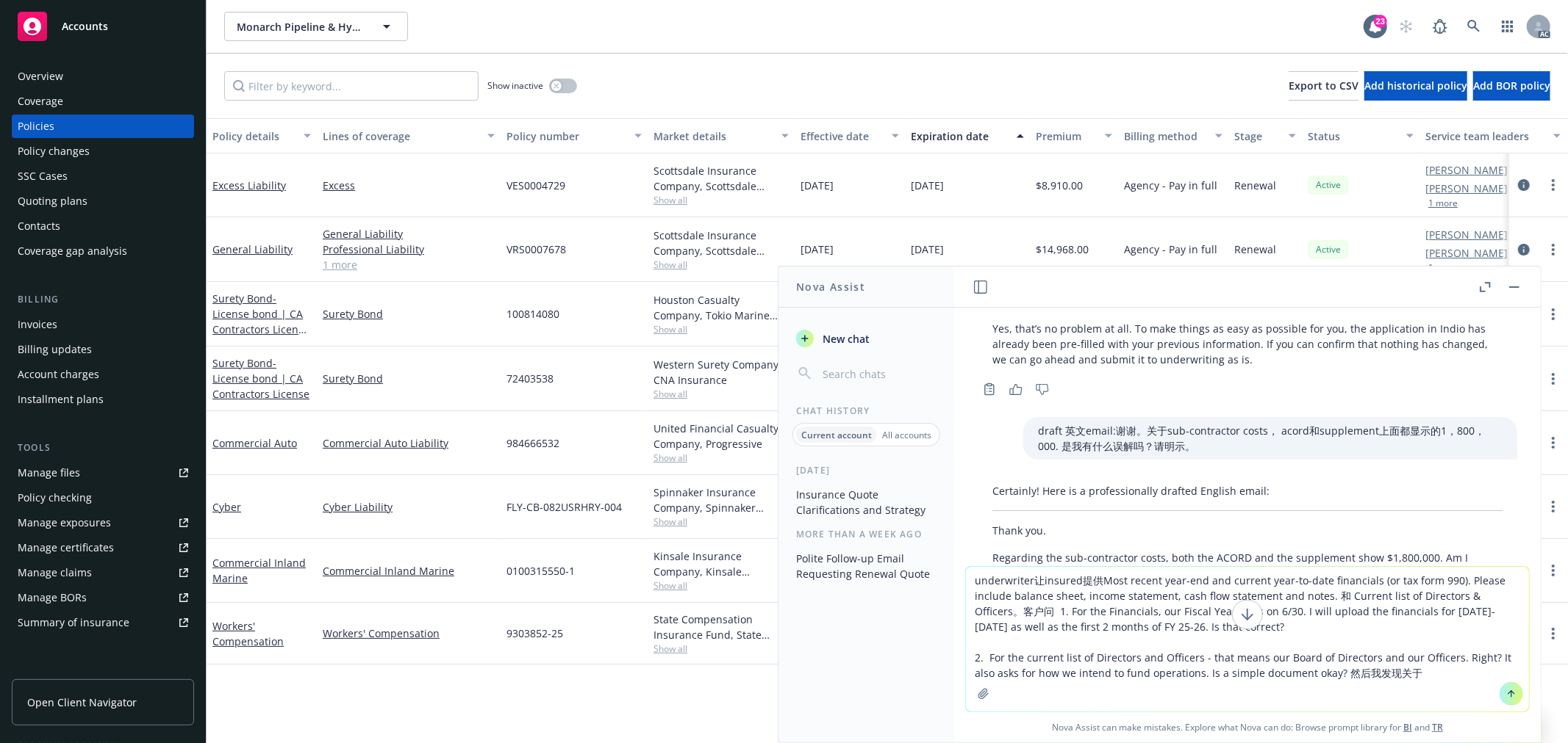
drag, startPoint x: 1483, startPoint y: 652, endPoint x: 1309, endPoint y: 678, distance: 175.9
click at [1309, 678] on textarea "underwriter让insured提供Most recent year-end and current year-to-date financials (…" at bounding box center [1247, 639] width 563 height 145
click at [1397, 671] on textarea "underwriter让insured提供Most recent year-end and current year-to-date financials (…" at bounding box center [1247, 639] width 563 height 145
paste textarea "It also asks for how we intend to fund operations. Is a simple document okay?"
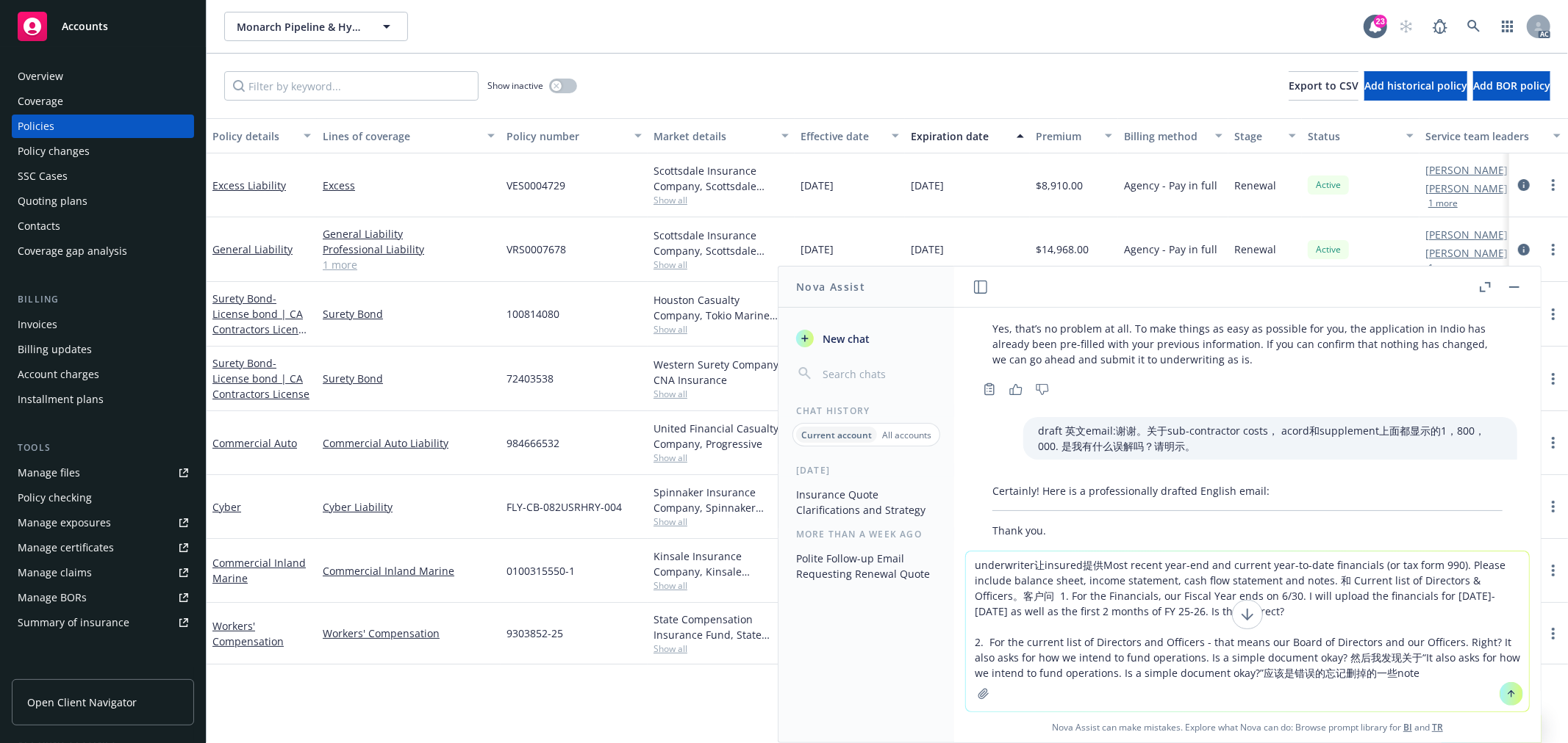
click at [1265, 670] on textarea "underwriter让insured提供Most recent year-end and current year-to-date financials (…" at bounding box center [1247, 632] width 563 height 161
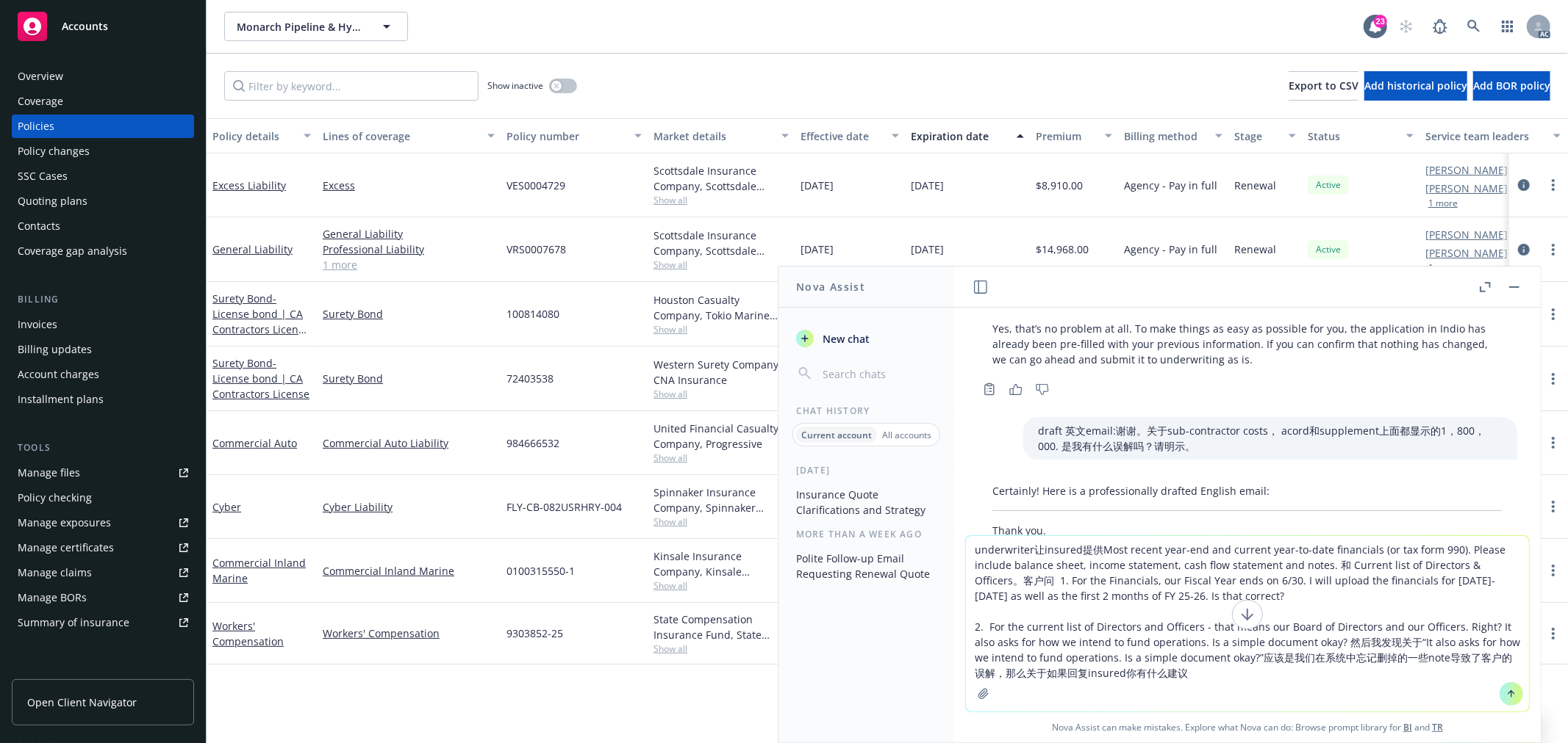
type textarea "underwriter让insured提供Most recent year-end and current year-to-date financials (…"
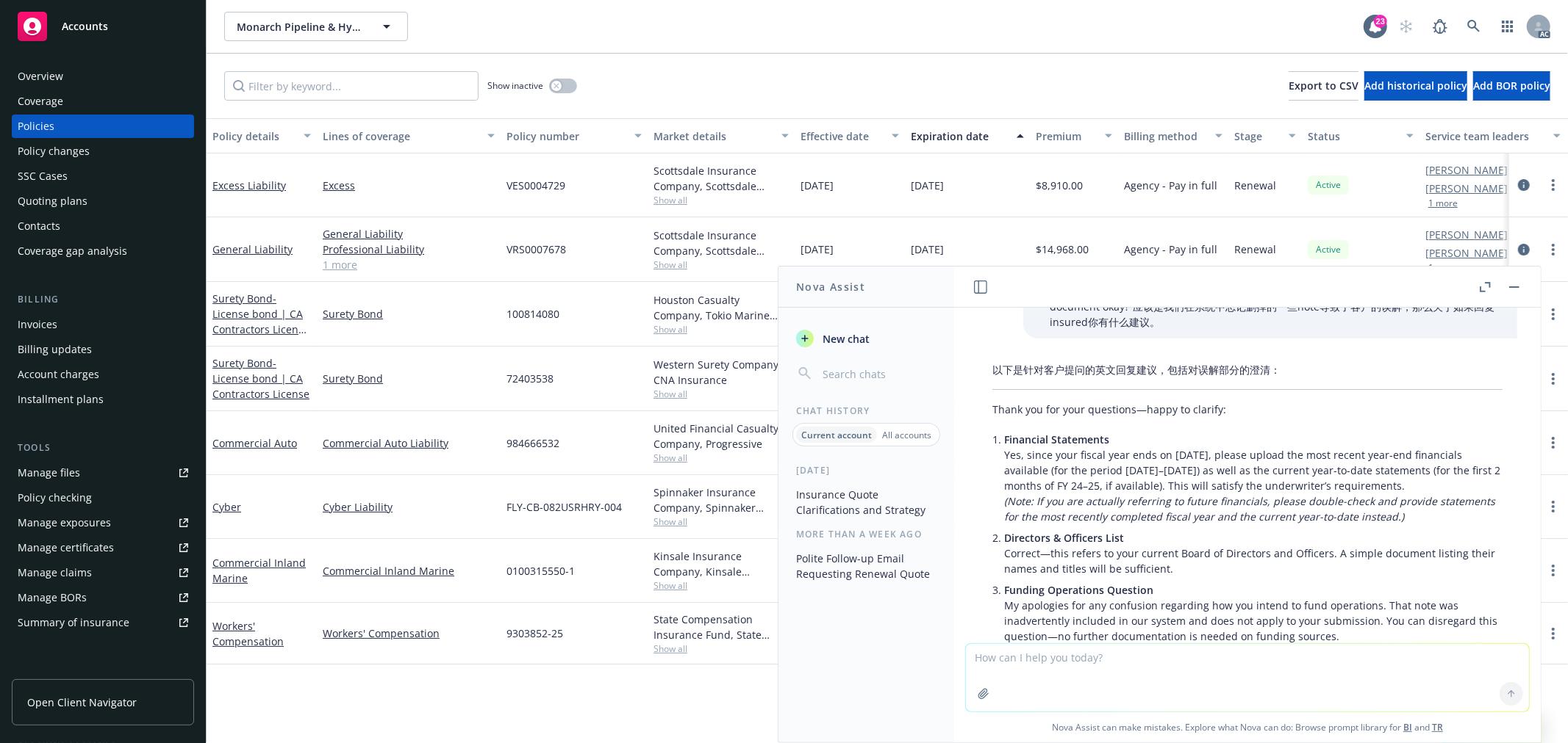
scroll to position [1591, 0]
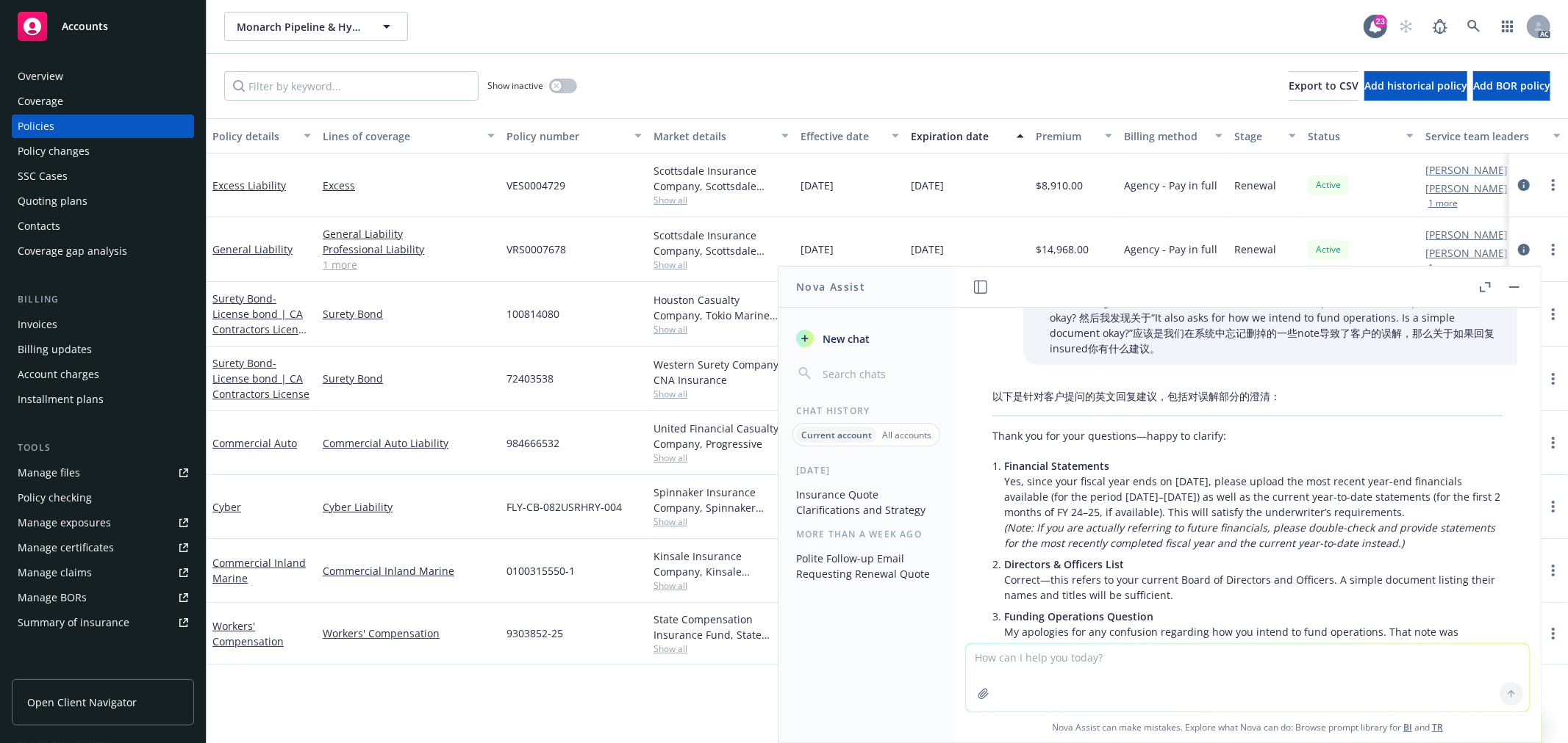
click at [1104, 666] on textarea at bounding box center [1247, 678] width 563 height 67
type textarea "简化一点 礼貌一点，"
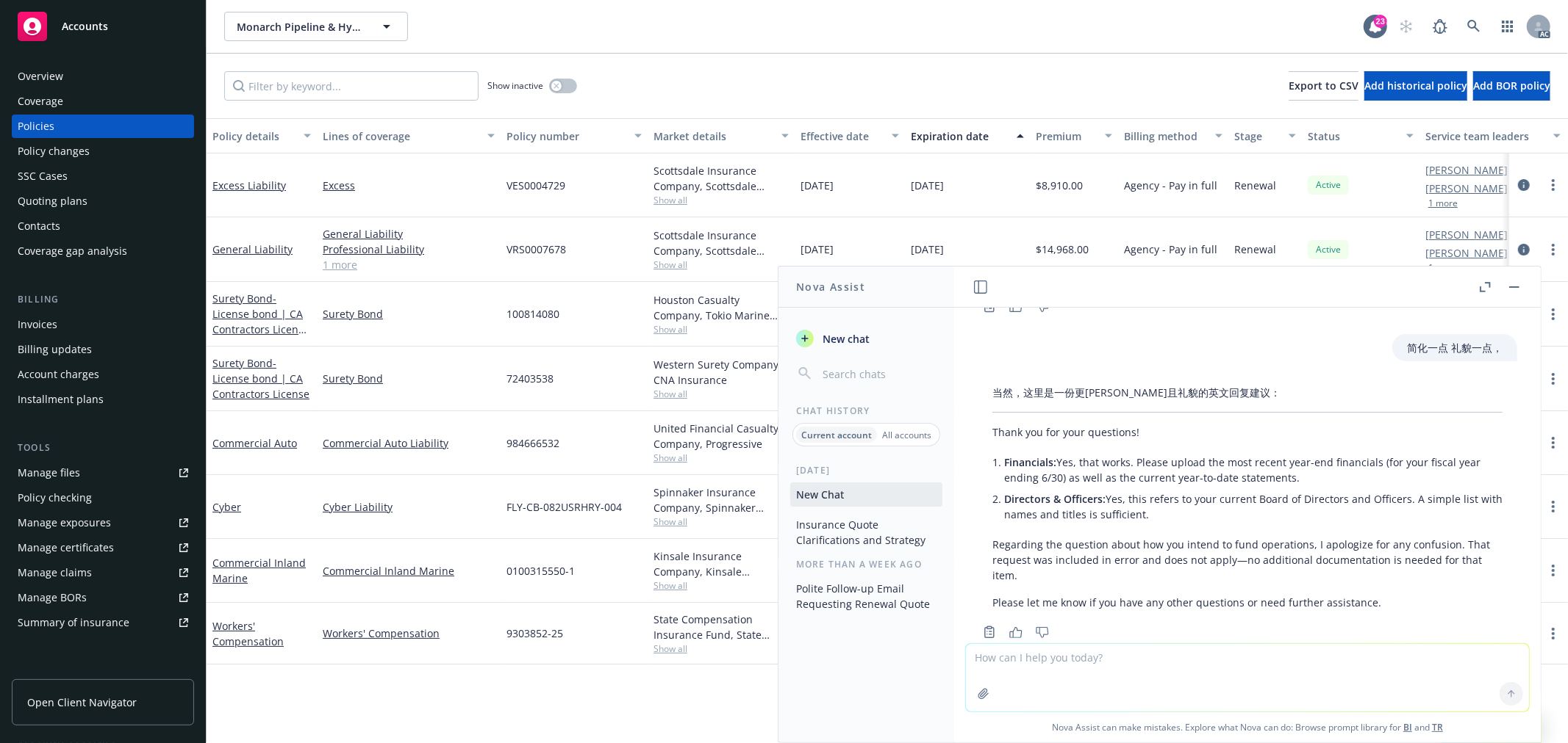
scroll to position [2081, 0]
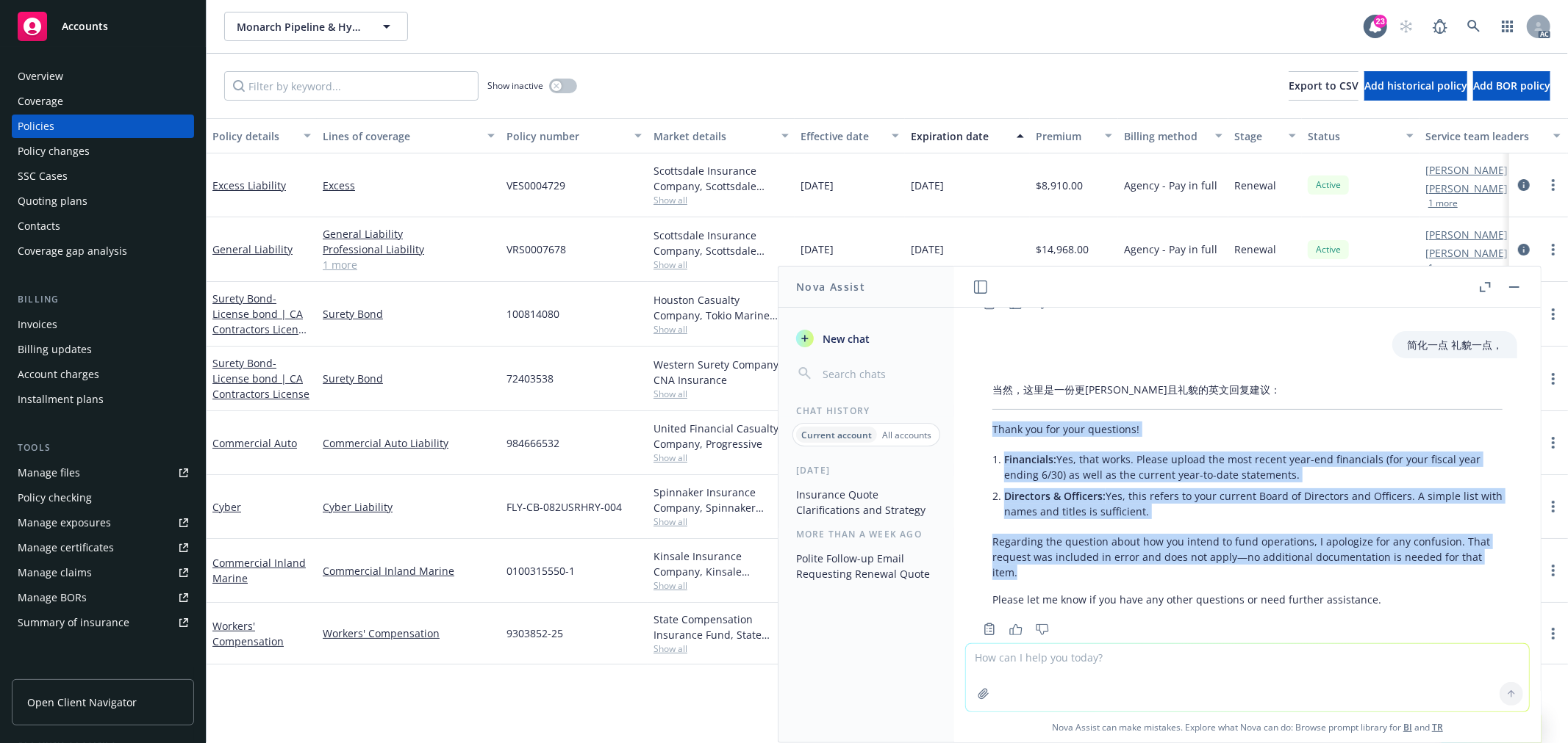
drag, startPoint x: 1033, startPoint y: 538, endPoint x: 987, endPoint y: 399, distance: 146.4
click at [987, 399] on div "当然，这里是一份更简洁且礼貌的英文回复建议： Thank you for your questions! Financials: Yes, that work…" at bounding box center [1248, 495] width 540 height 237
copy div "Thank you for your questions! Financials: Yes, that works. Please upload the mo…"
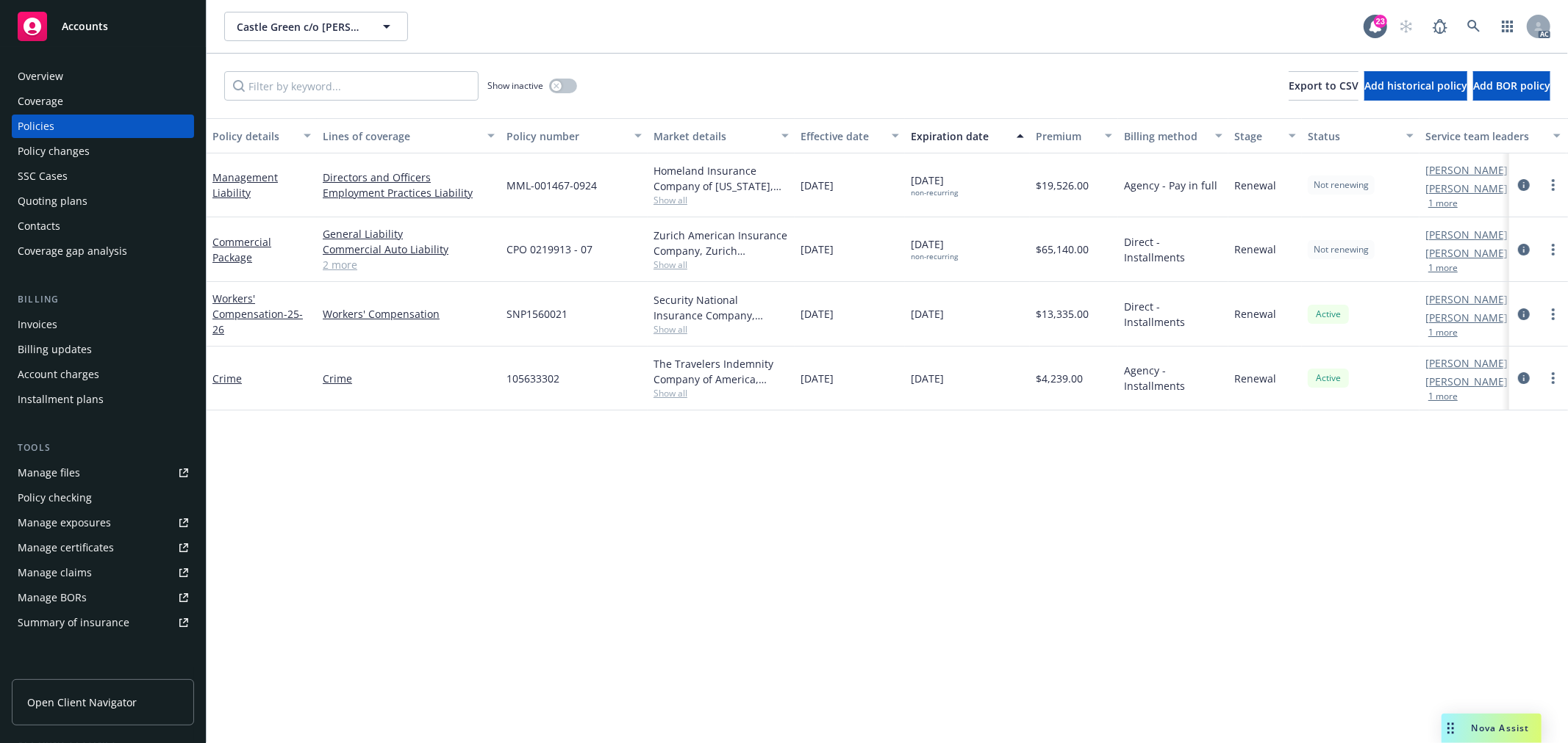
click at [662, 201] on span "Show all" at bounding box center [721, 200] width 135 height 12
click at [743, 563] on div "Policy details Lines of coverage Policy number Market details Effective date Ex…" at bounding box center [886, 431] width 1361 height 625
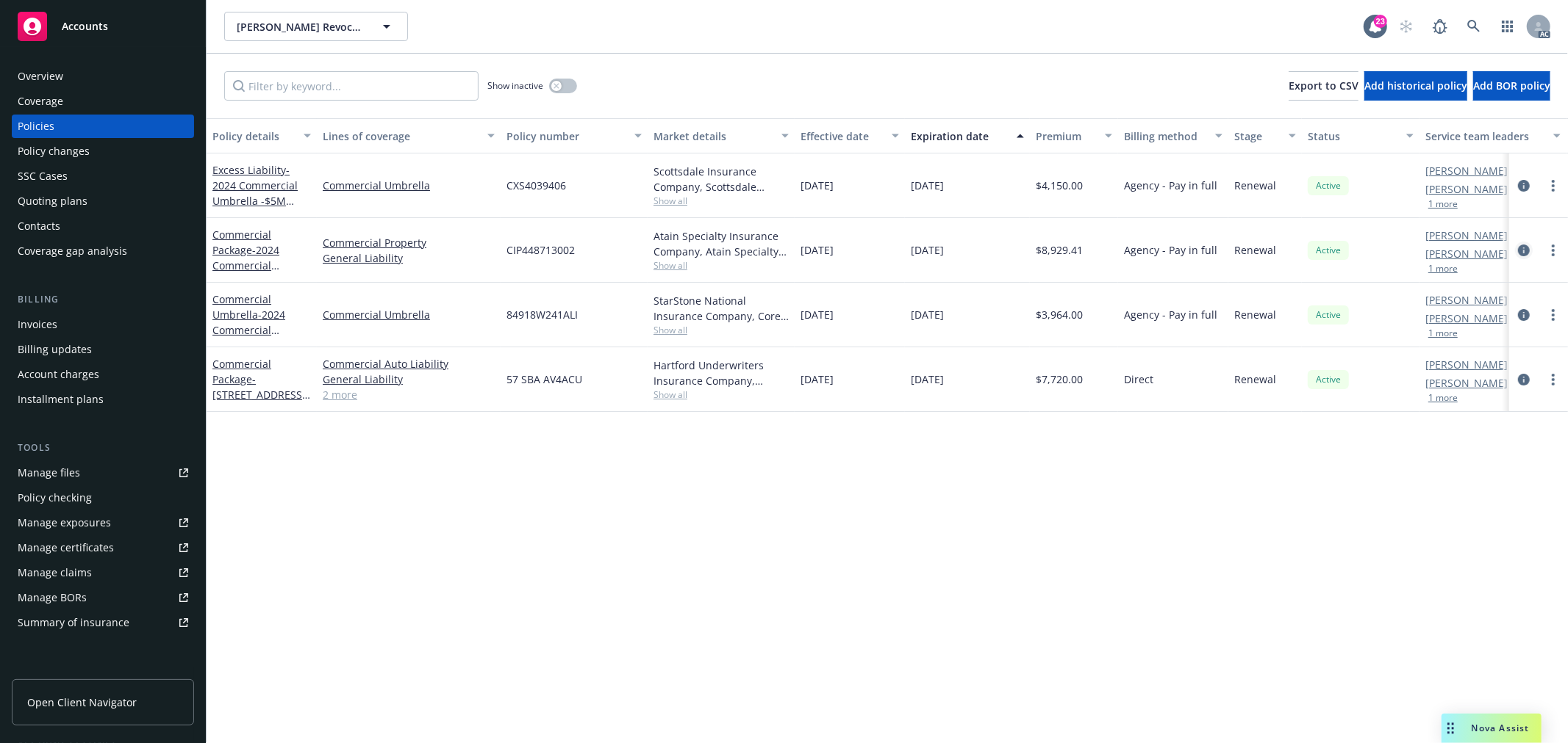
click at [1523, 250] on icon "circleInformation" at bounding box center [1523, 250] width 12 height 12
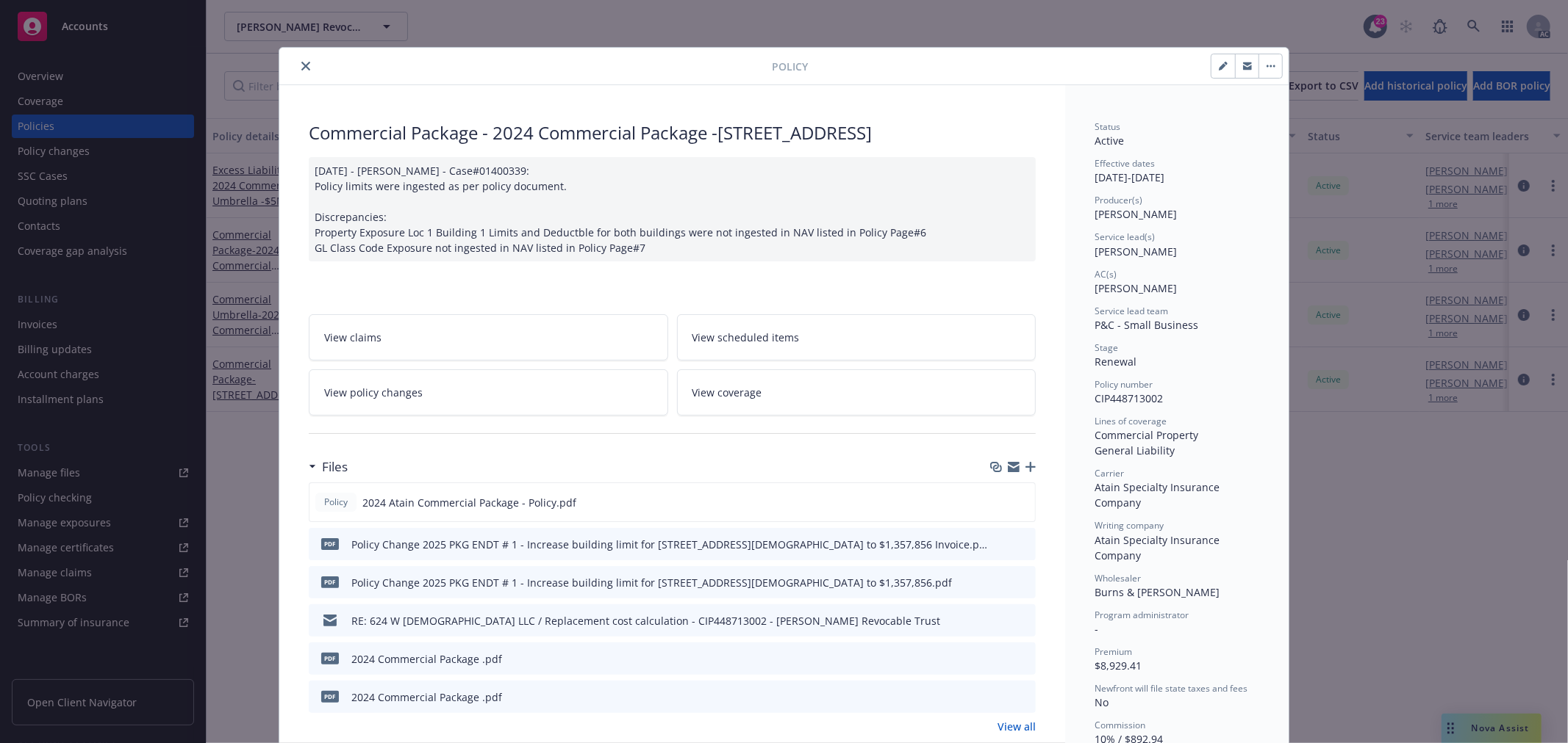
click at [302, 66] on icon "close" at bounding box center [305, 65] width 8 height 8
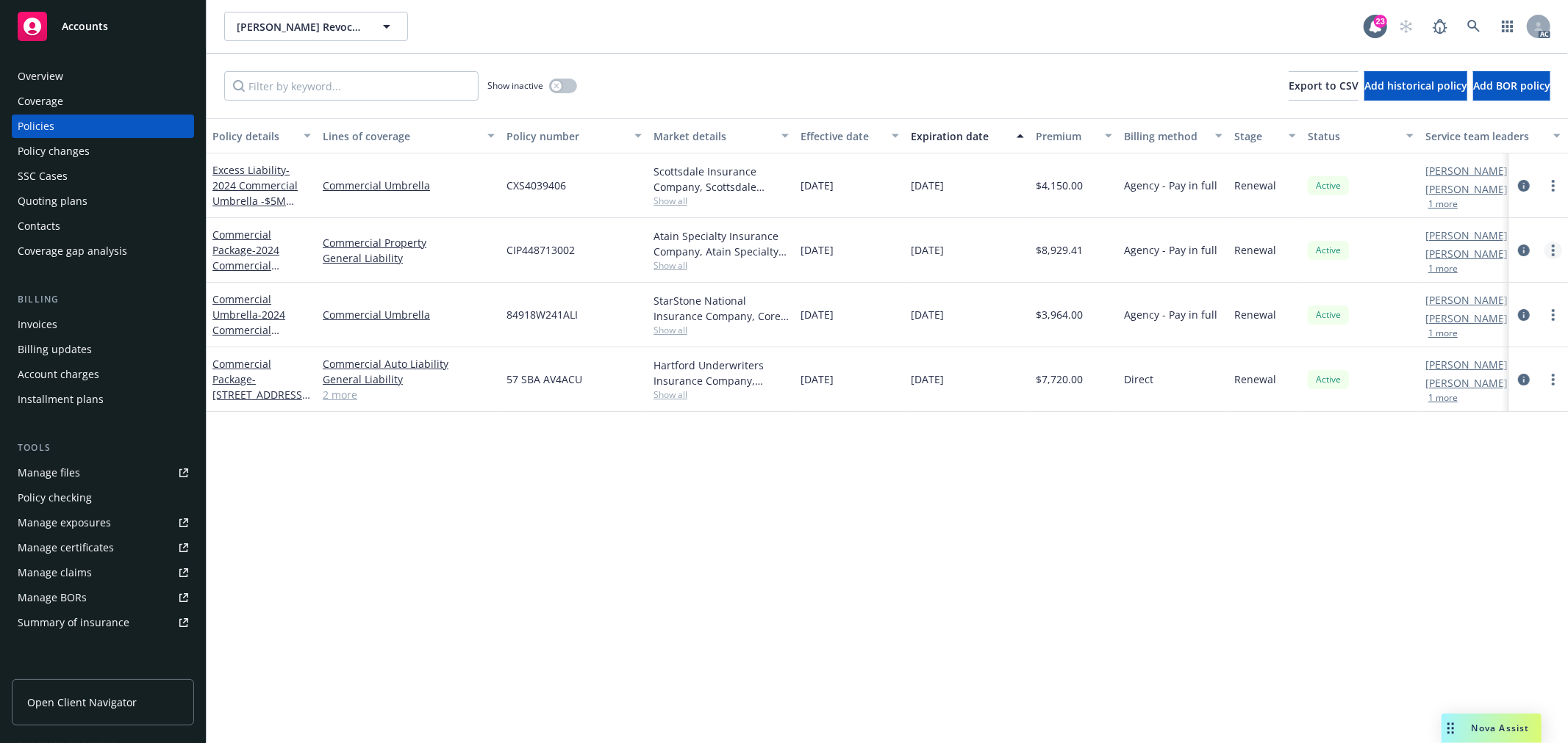
click at [1553, 251] on circle "more" at bounding box center [1552, 250] width 3 height 3
click at [1482, 457] on link "Copy logging email" at bounding box center [1475, 456] width 173 height 29
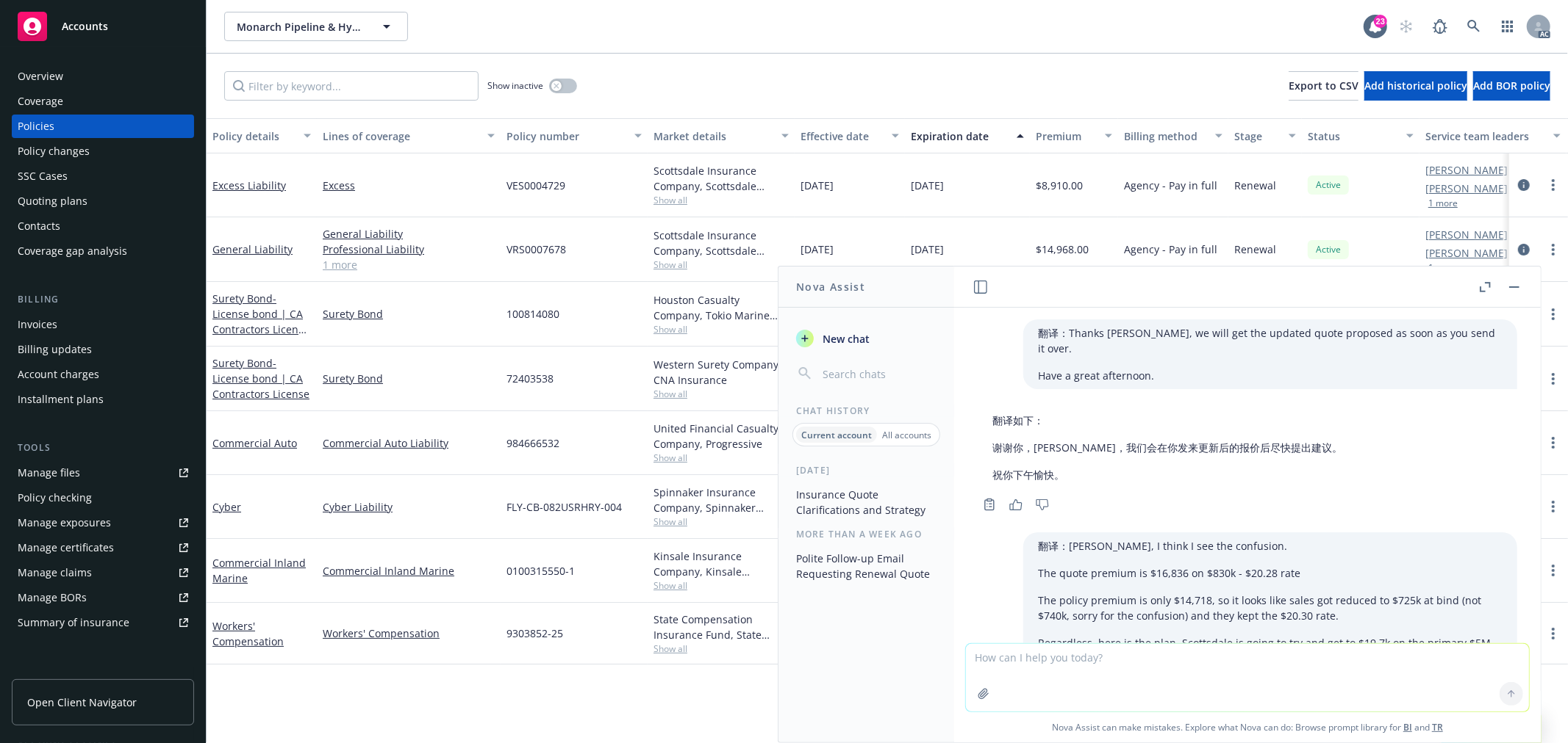
click at [1176, 664] on textarea at bounding box center [1247, 678] width 563 height 67
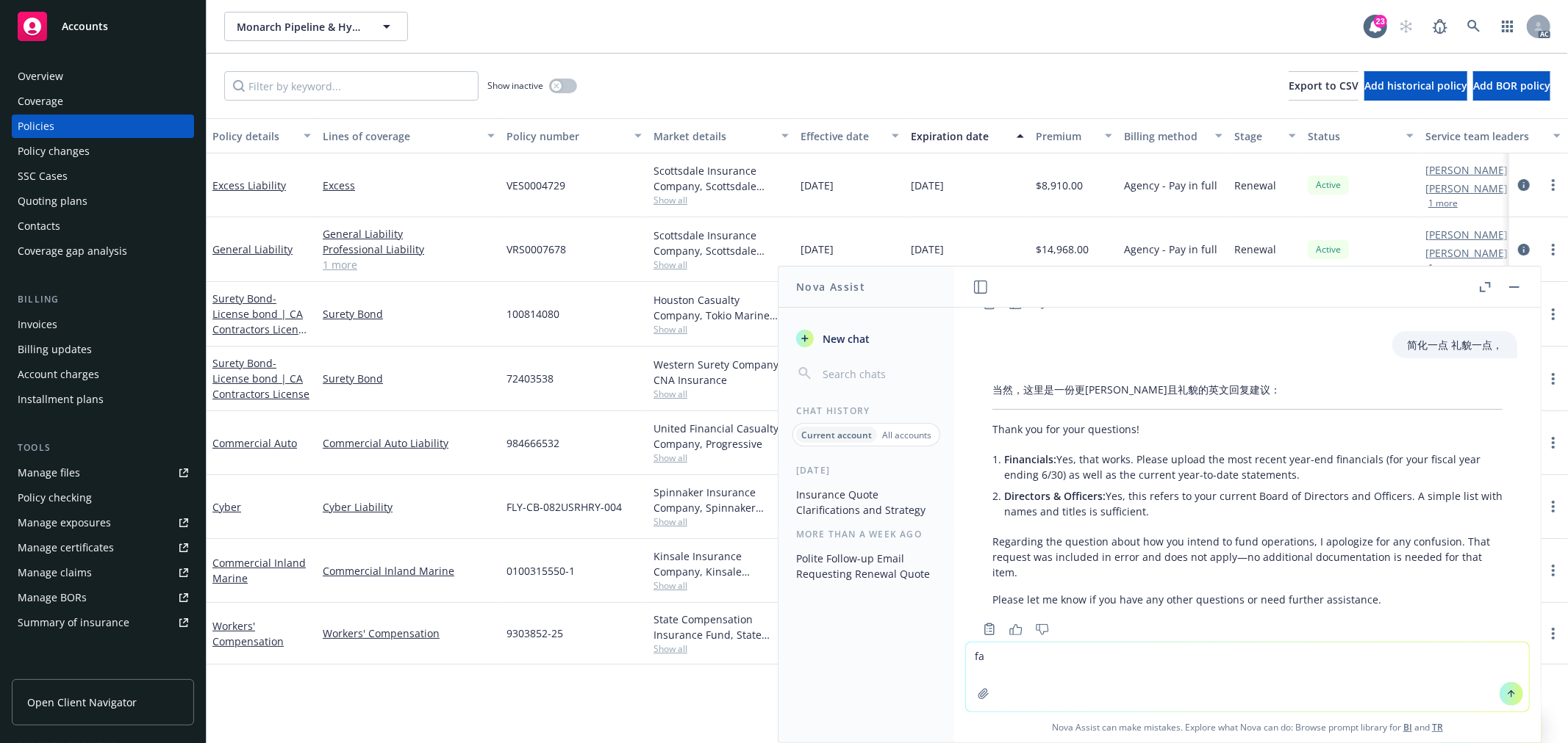
type textarea "f"
paste textarea "Please call us or send your phone number. The land line number 9738 does not ta…"
type textarea "翻译：Please call us or send your phone number. The land line number 9738 does not…"
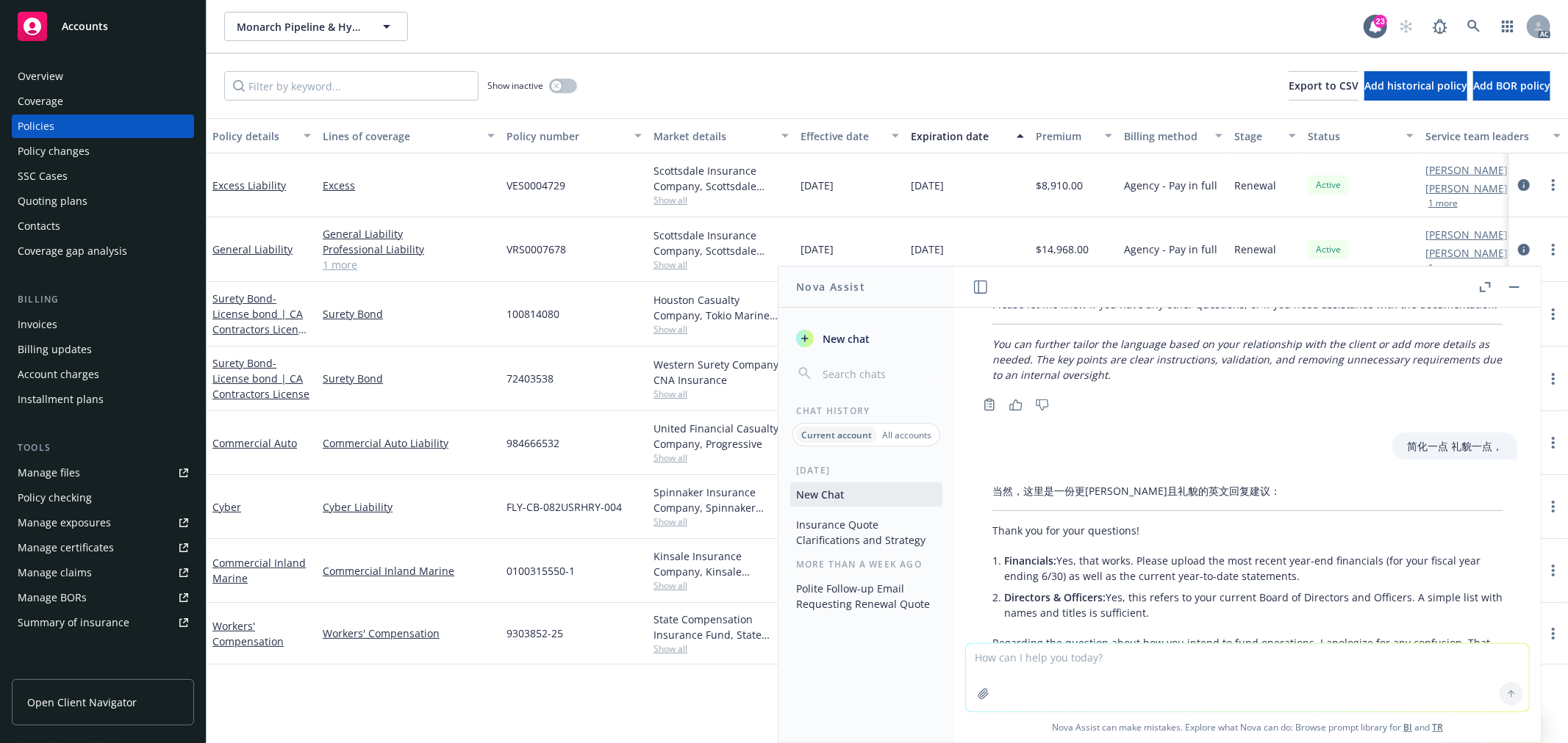
scroll to position [2238, 0]
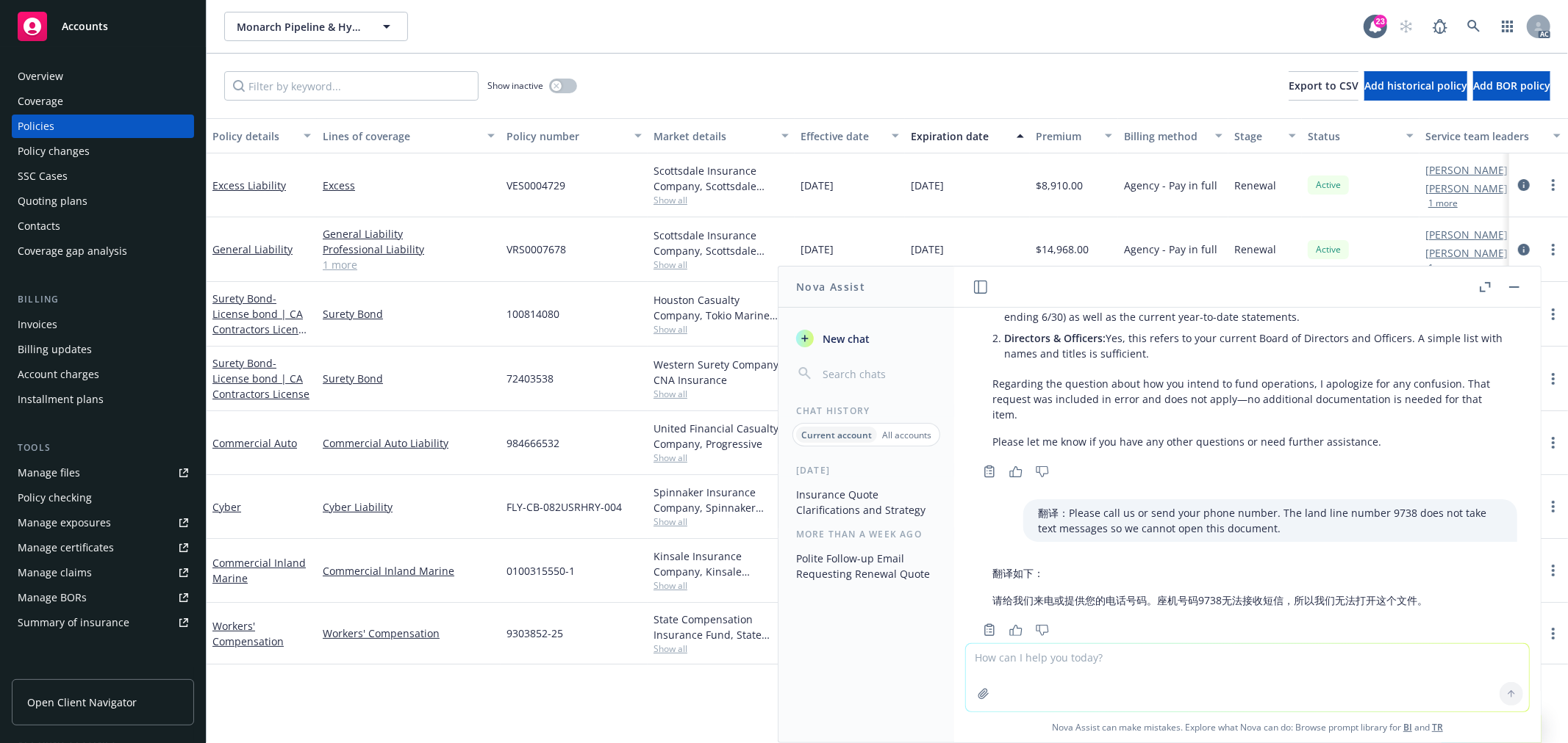
click at [1084, 662] on textarea at bounding box center [1247, 678] width 563 height 67
paste textarea "Left vm for [PERSON_NAME] advising [PERSON_NAME] is trying to get renewal apps …"
type textarea "翻译：Left vm for [PERSON_NAME] advising [PERSON_NAME] is trying to get renewal ap…"
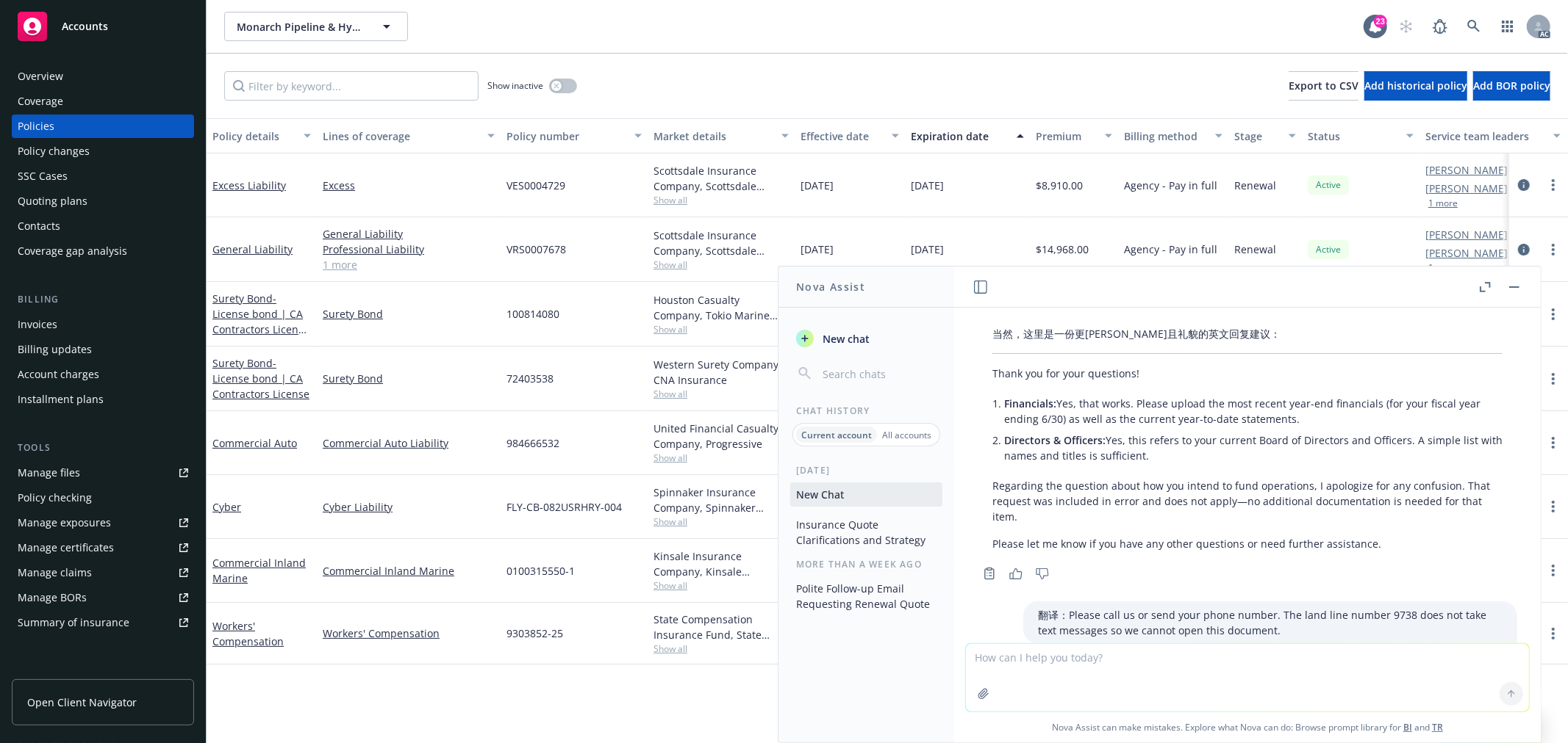
scroll to position [2412, 0]
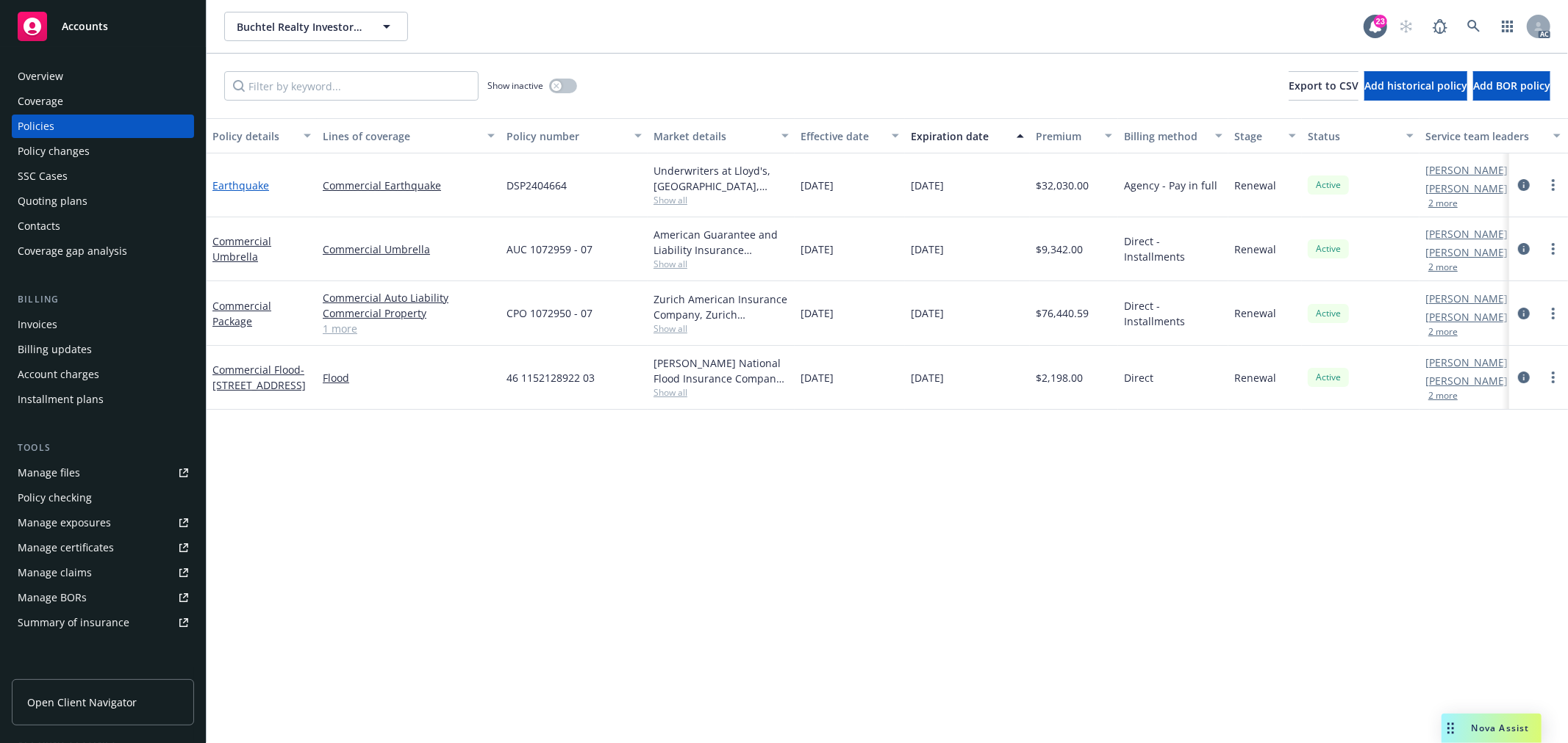
click at [240, 186] on link "Earthquake" at bounding box center [240, 185] width 57 height 14
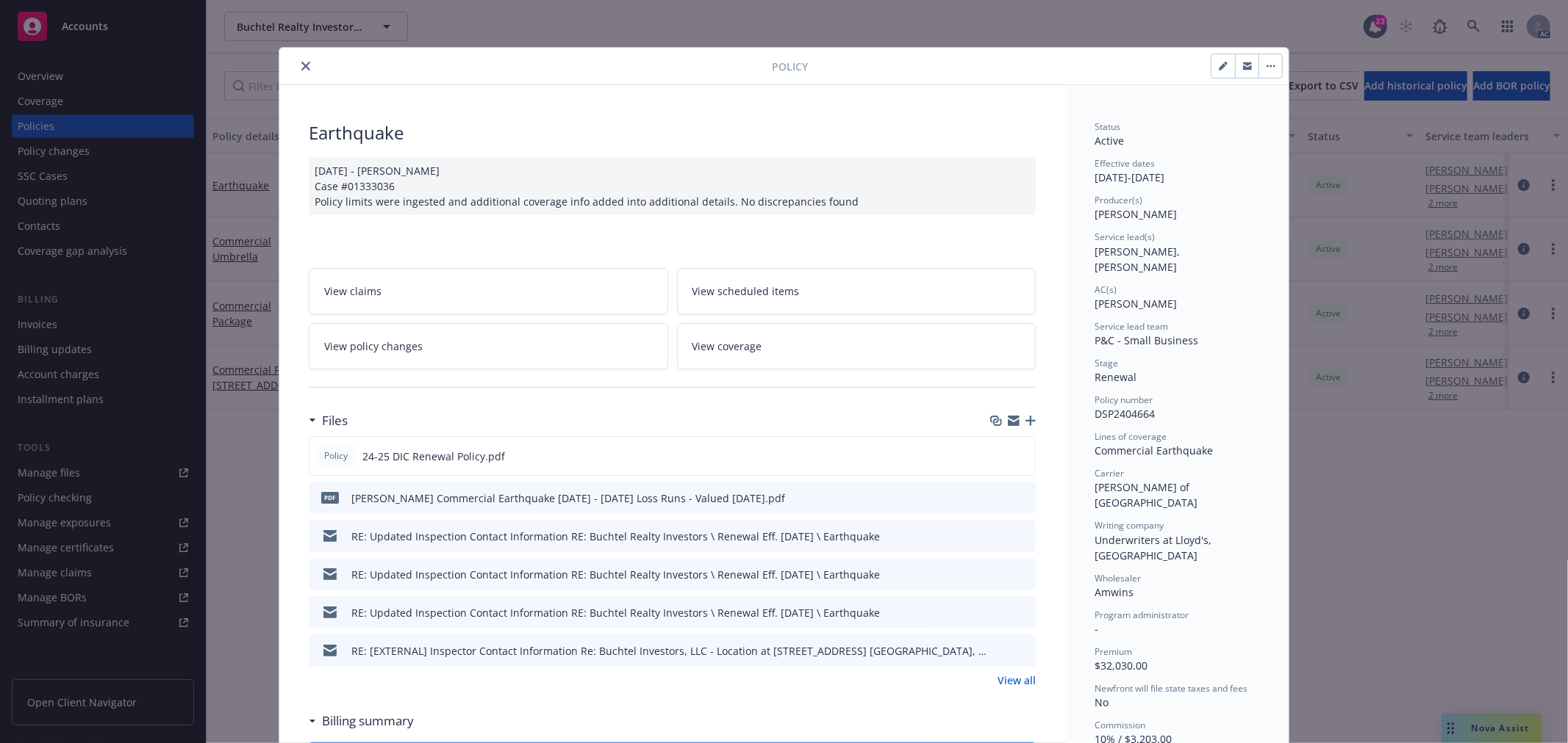
click at [461, 358] on link "View policy changes" at bounding box center [488, 346] width 360 height 47
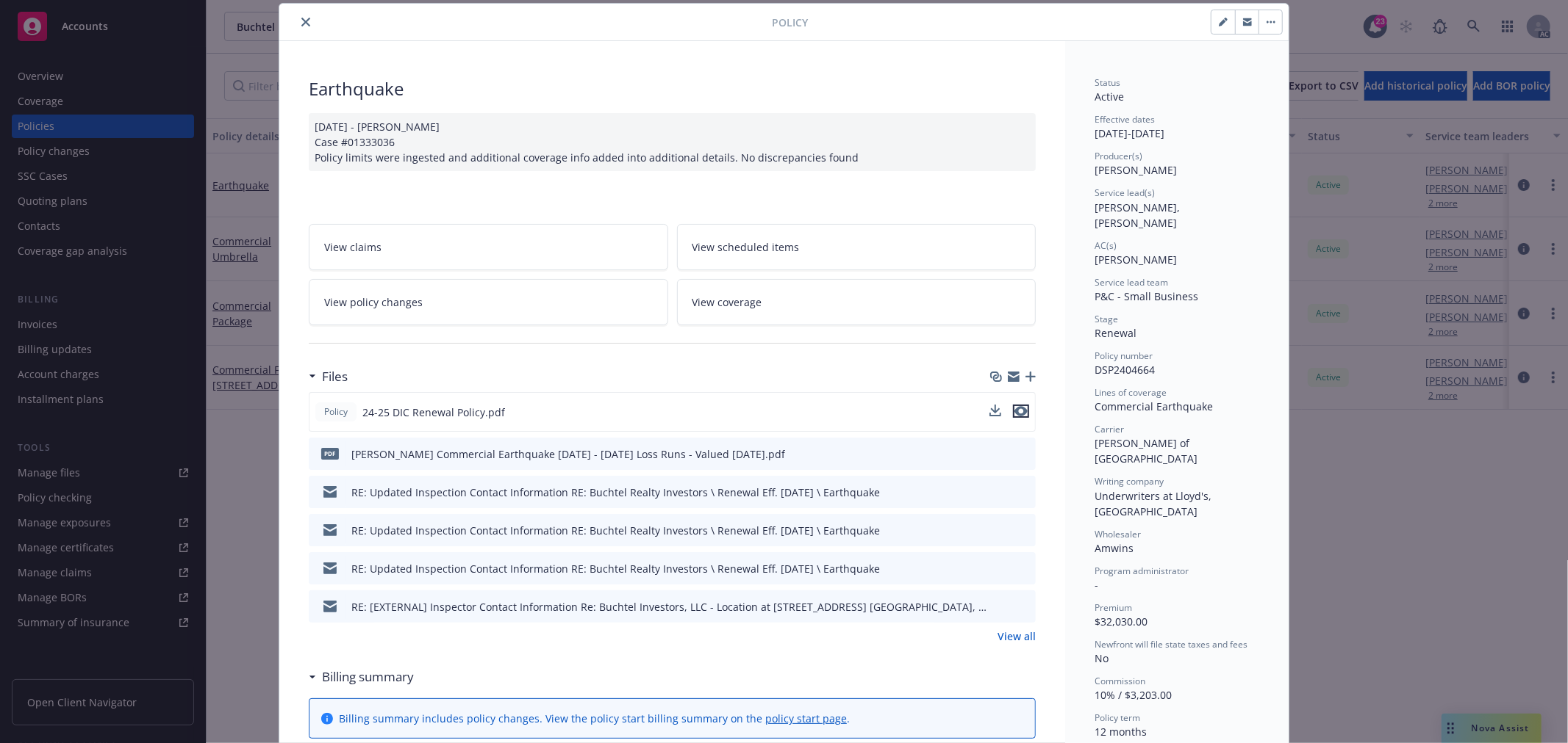
click at [1016, 412] on icon "preview file" at bounding box center [1021, 411] width 13 height 10
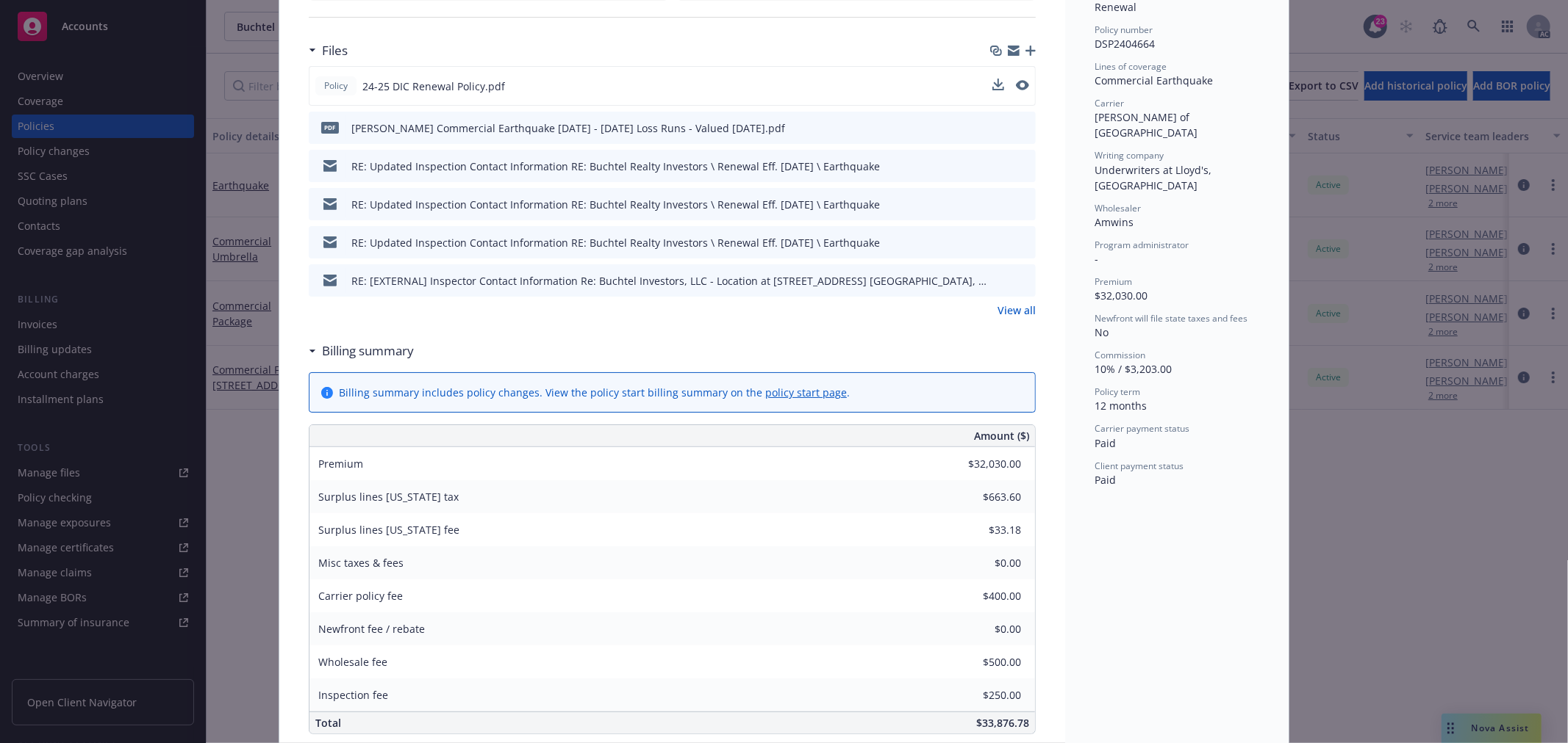
scroll to position [288, 0]
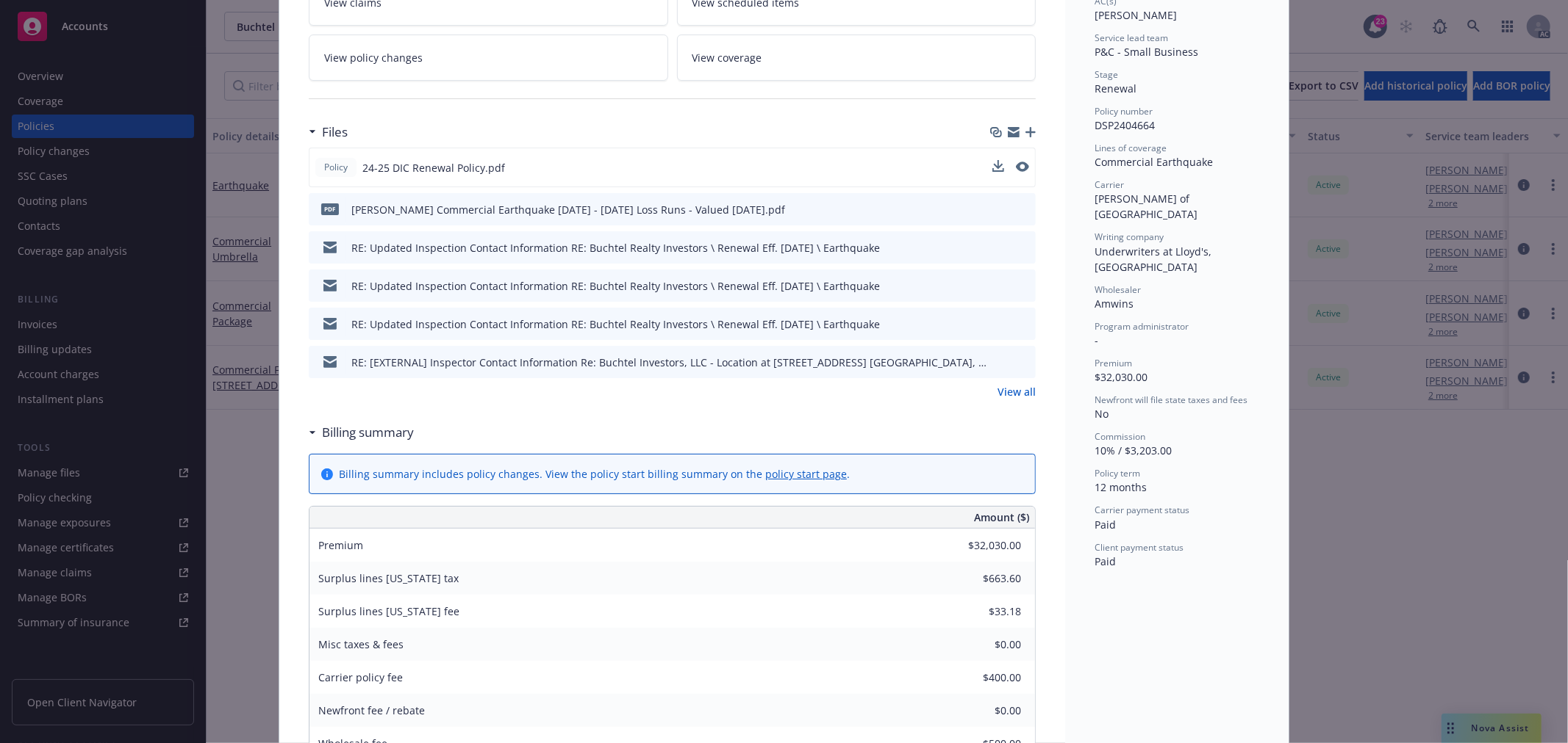
click at [1005, 392] on link "View all" at bounding box center [1016, 392] width 38 height 16
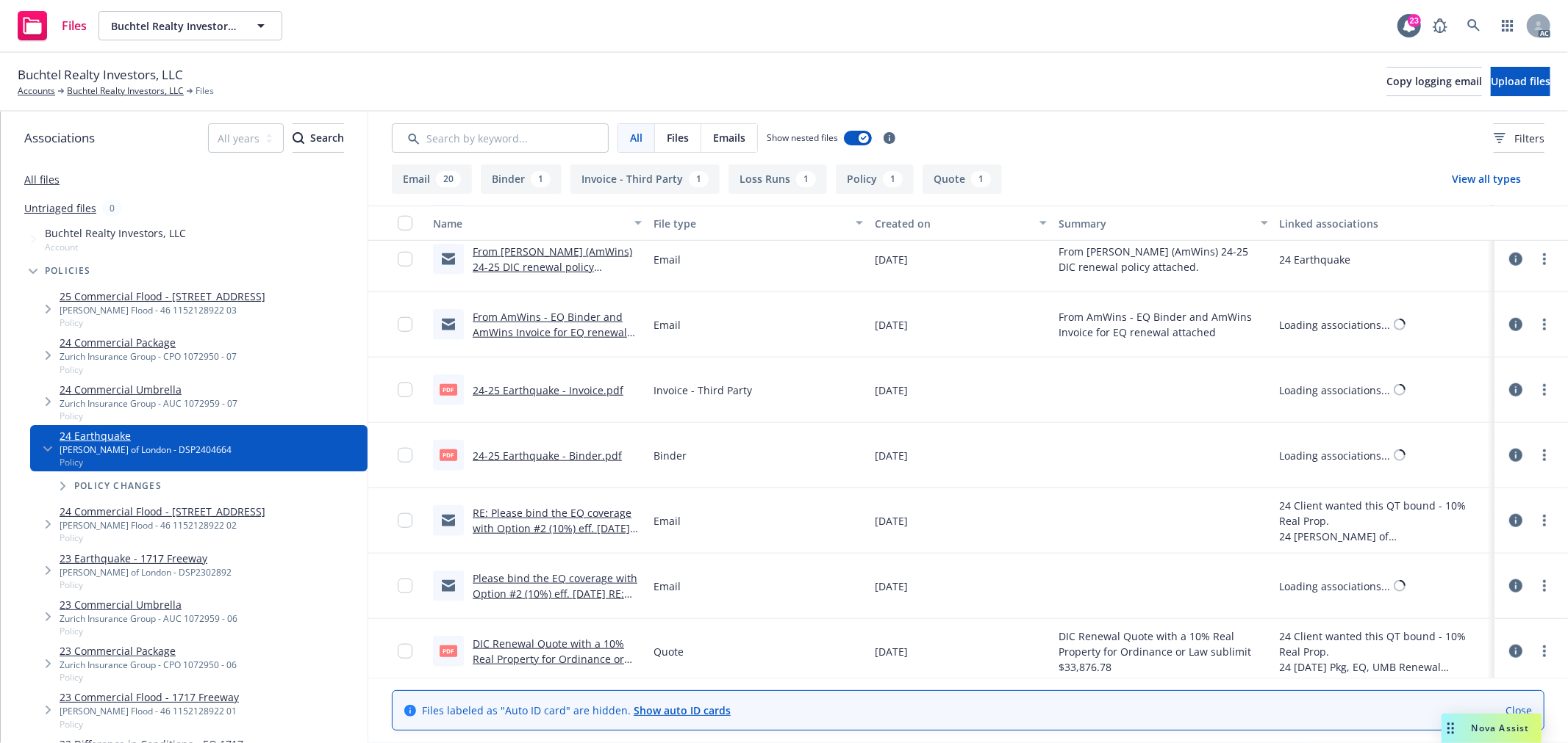
scroll to position [1185, 0]
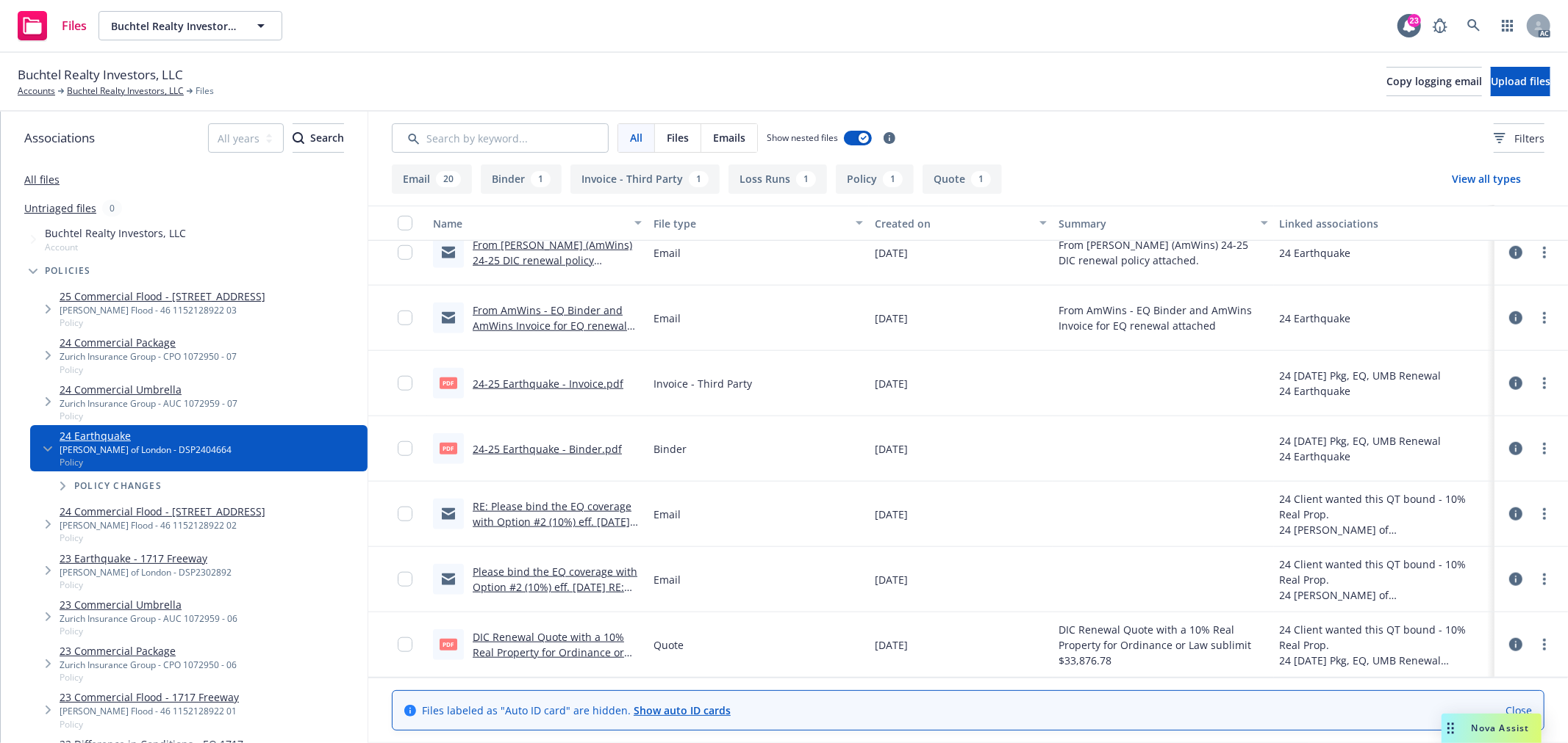
click at [544, 637] on link "DIC Renewal Quote with a 10% Real Property for Ordinance or Law sublimit $33,87…" at bounding box center [548, 652] width 151 height 45
